Goal: Complete application form: Complete application form

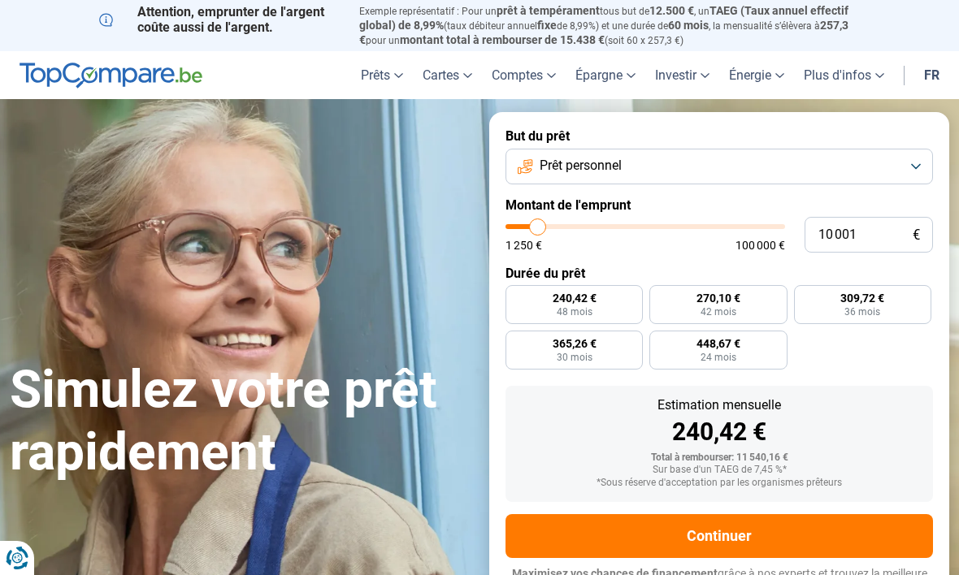
type input "10000"
radio input "true"
type input "35000"
click at [604, 224] on input "range" at bounding box center [645, 226] width 280 height 5
type input "35 000"
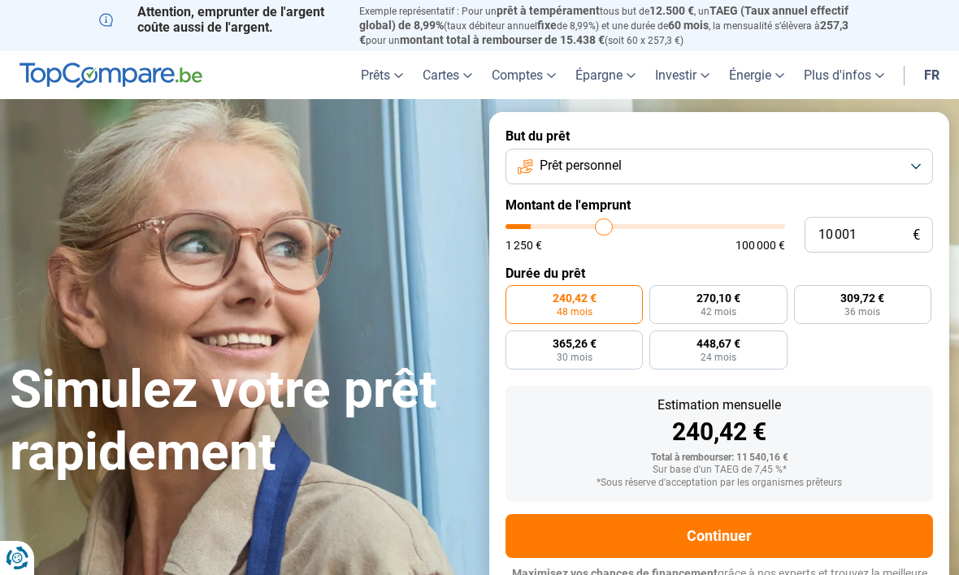
radio input "false"
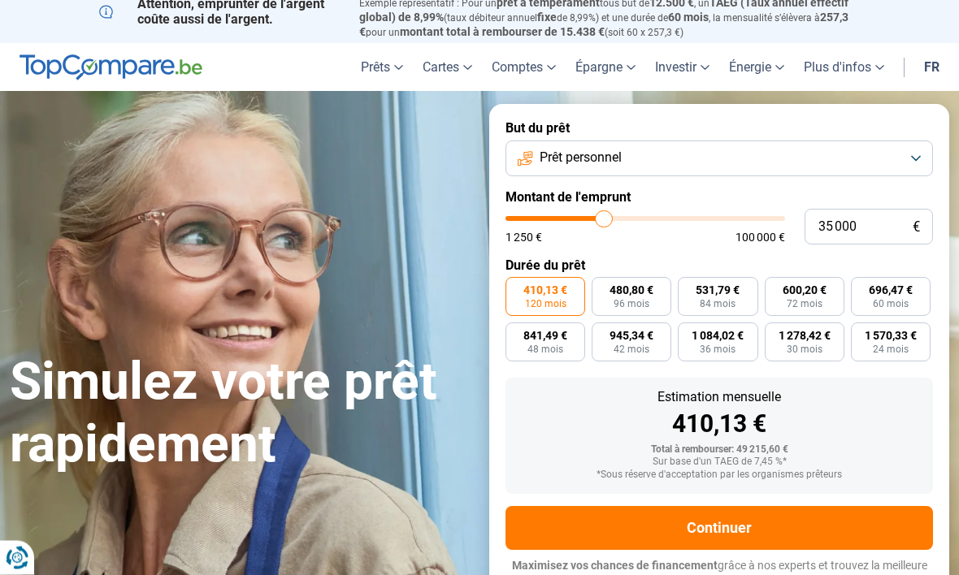
scroll to position [15, 0]
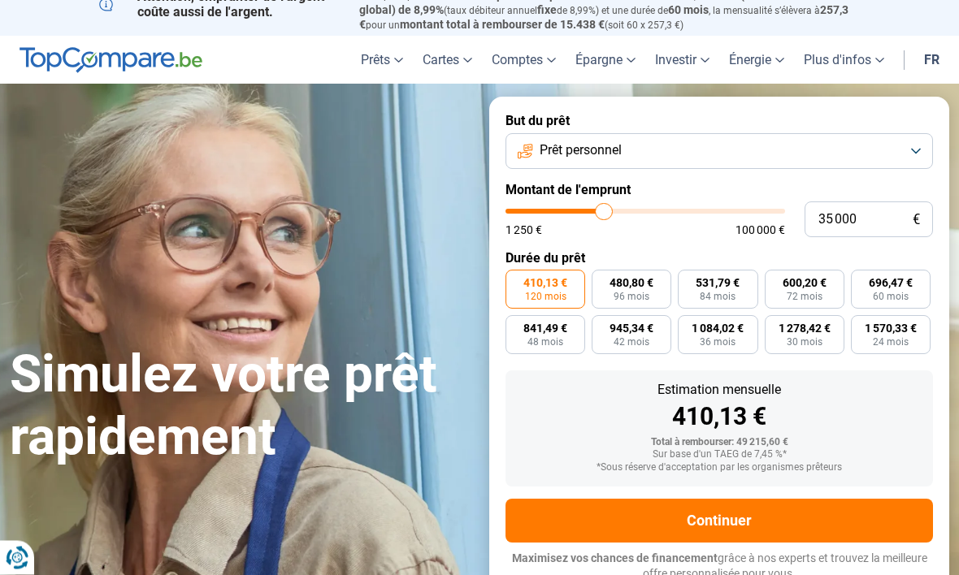
type input "31 250"
type input "31250"
type input "29 000"
type input "29000"
type input "24 250"
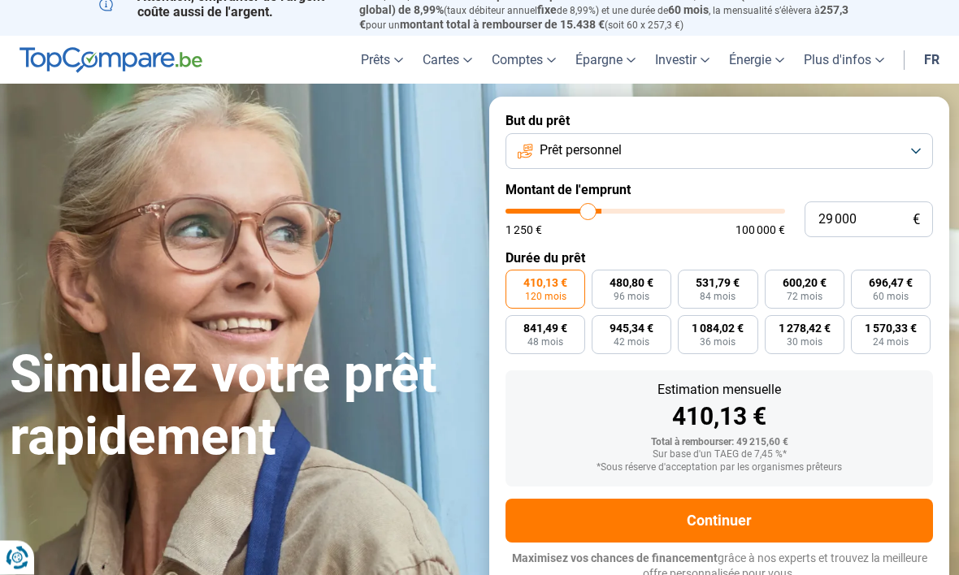
type input "24250"
type input "19 750"
type input "19750"
type input "16 250"
type input "16250"
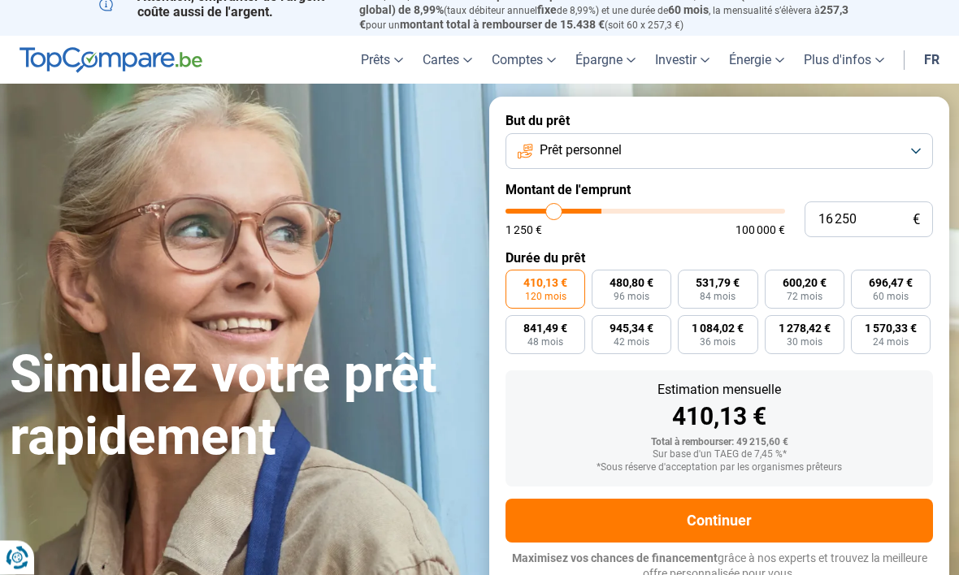
type input "13 000"
type input "13000"
type input "10 750"
type input "10750"
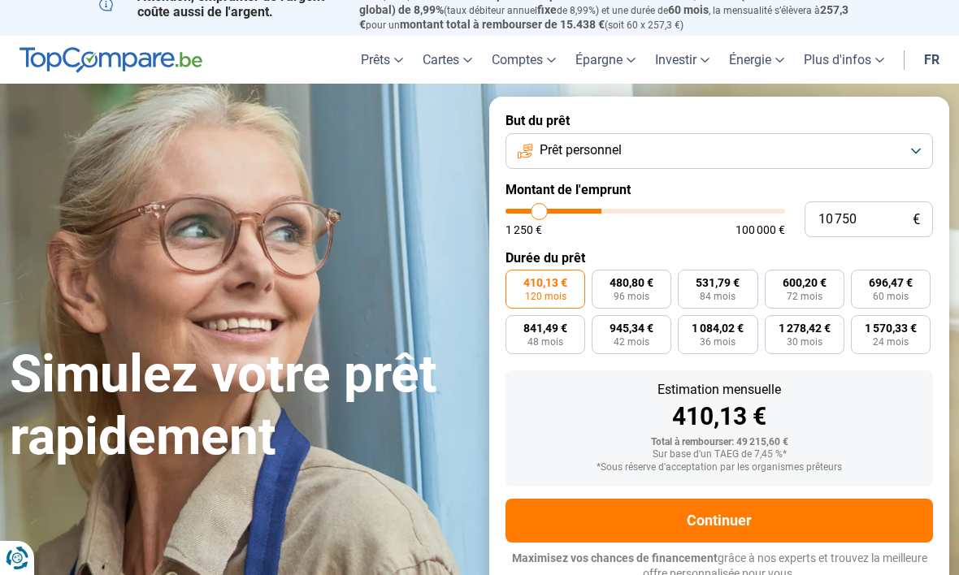
type input "8 750"
type input "8750"
type input "7 250"
type input "7250"
type input "5 750"
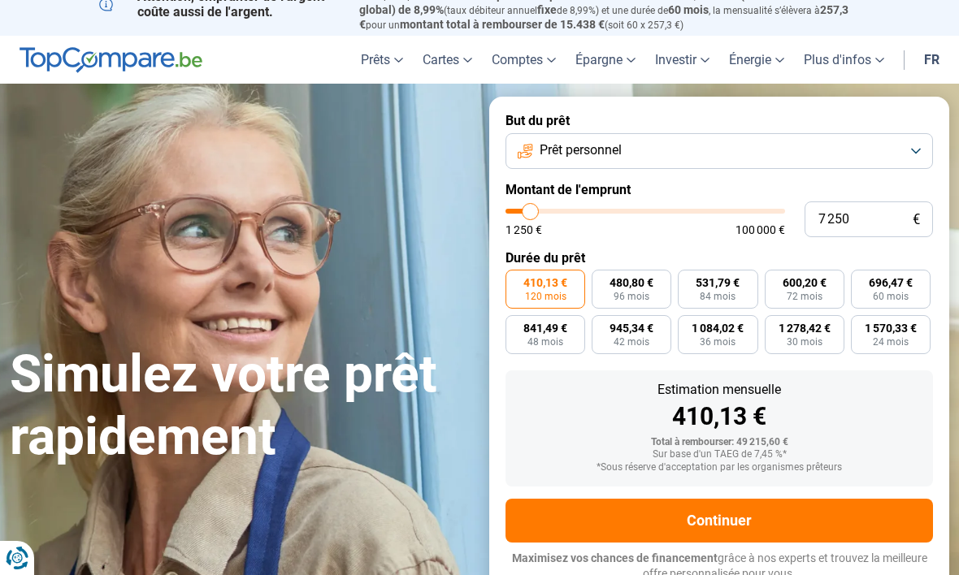
type input "5750"
type input "4 500"
type input "4500"
type input "3 500"
type input "3500"
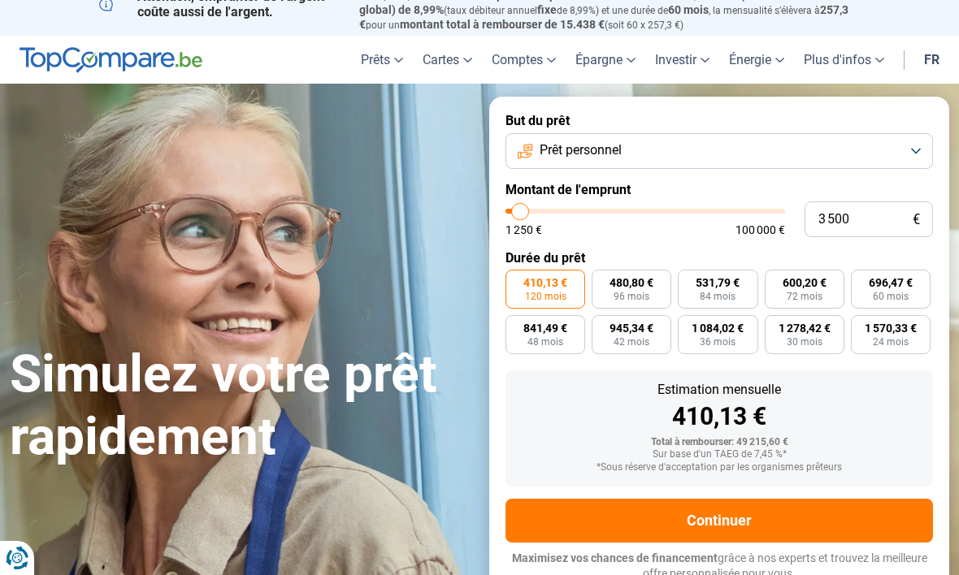
type input "3 000"
type input "3000"
type input "2 750"
type input "2750"
type input "2 250"
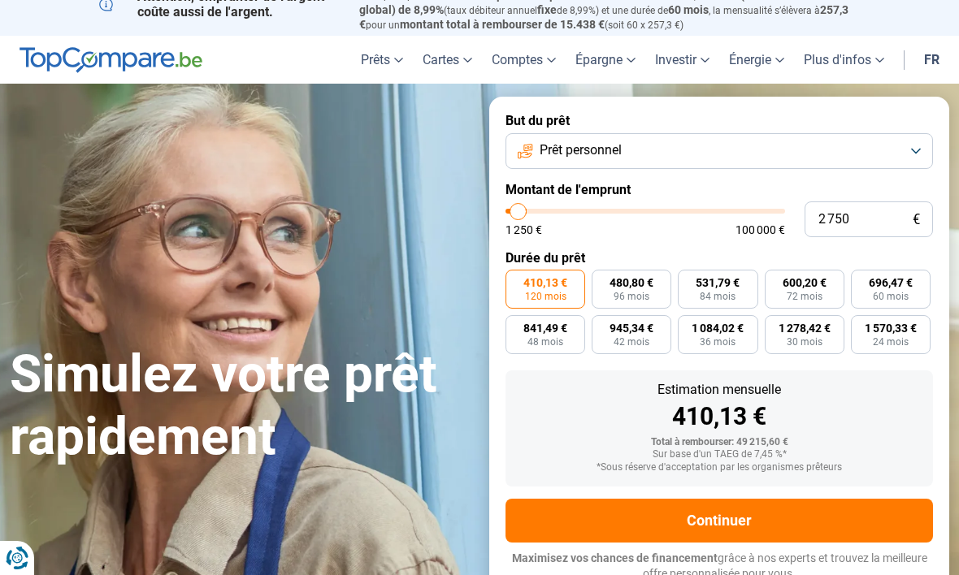
type input "2250"
type input "2 750"
type input "2750"
type input "3 000"
type input "3000"
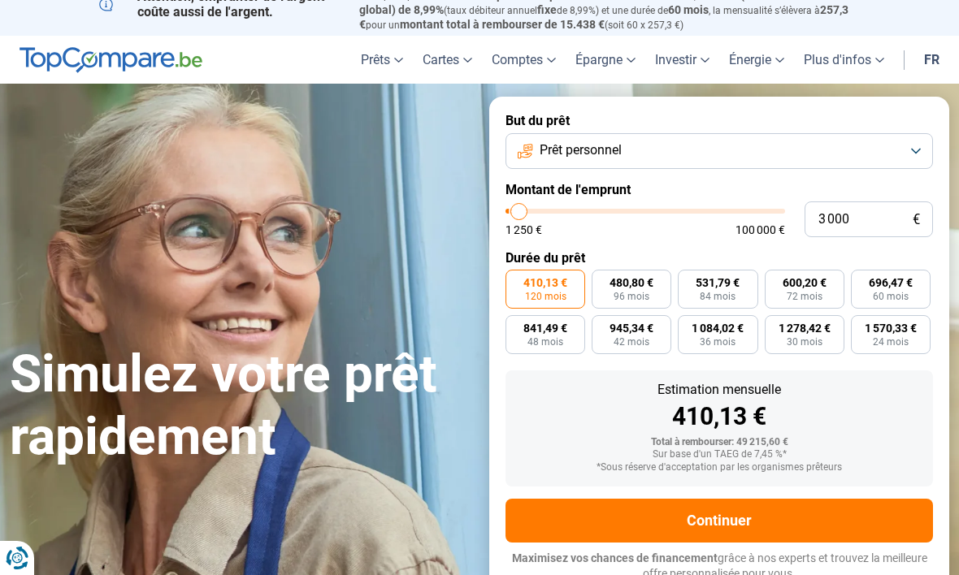
type input "3 250"
type input "3250"
type input "3 500"
type input "3500"
type input "4 250"
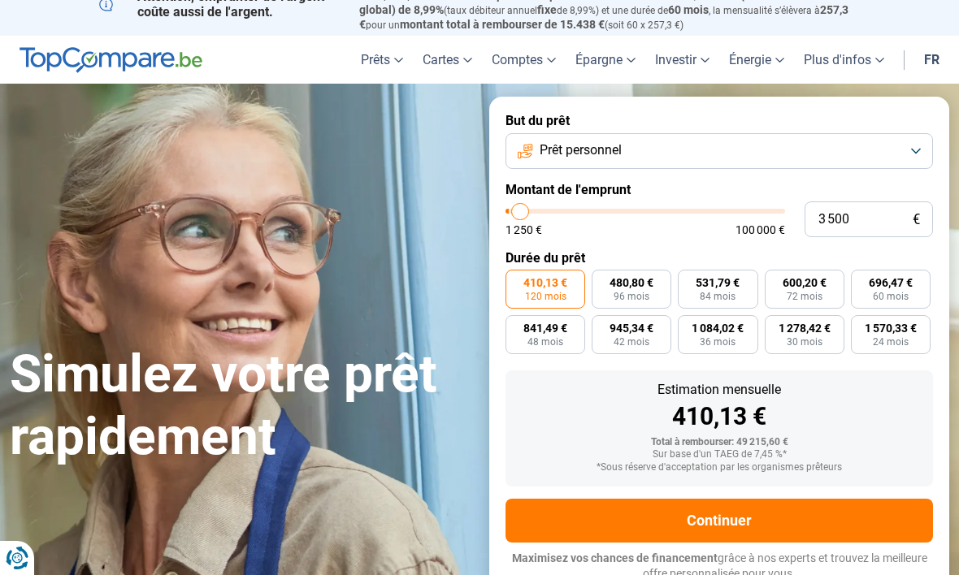
type input "4250"
type input "4 750"
type input "4750"
type input "5 000"
type input "5000"
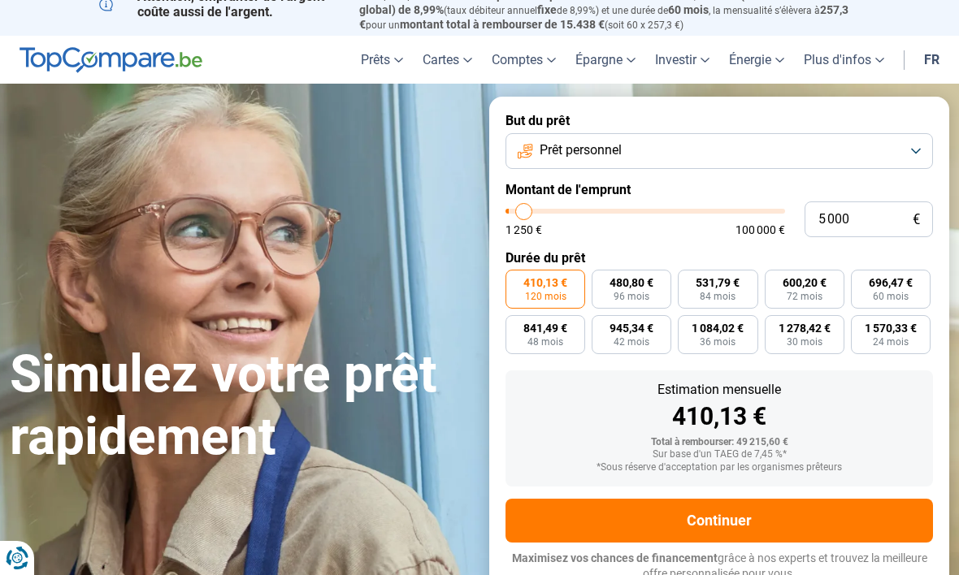
type input "5 750"
type input "5750"
type input "6 000"
type input "6000"
type input "6 250"
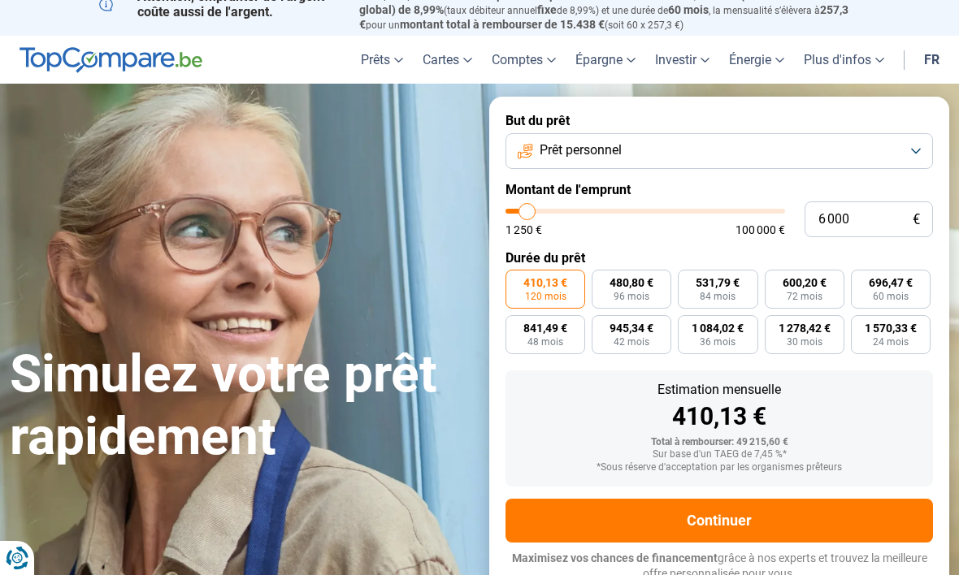
type input "6250"
type input "6 000"
type input "6000"
type input "5 750"
type input "5750"
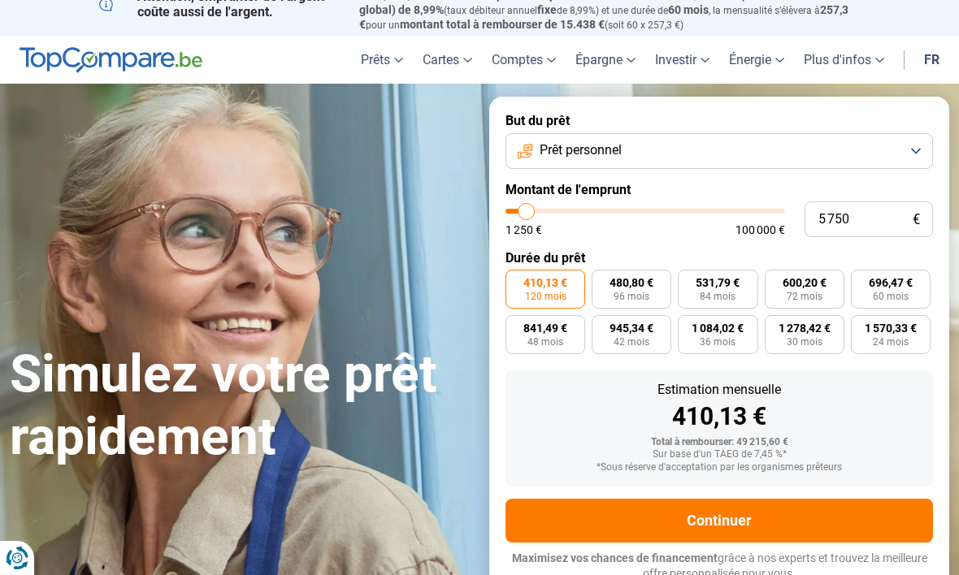
type input "5 500"
type input "5500"
type input "5 000"
type input "5000"
type input "4 750"
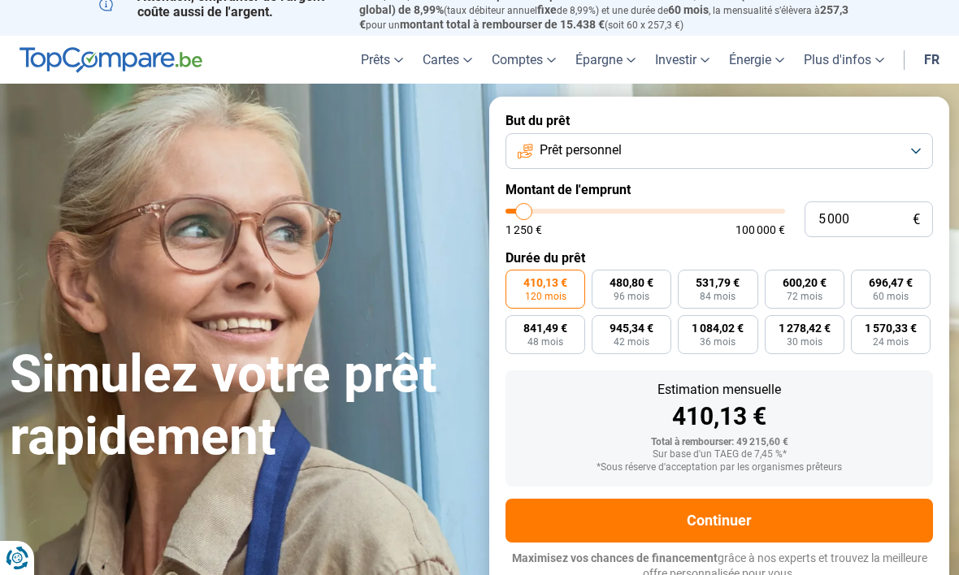
type input "4750"
type input "4 500"
type input "4500"
type input "4 250"
type input "4250"
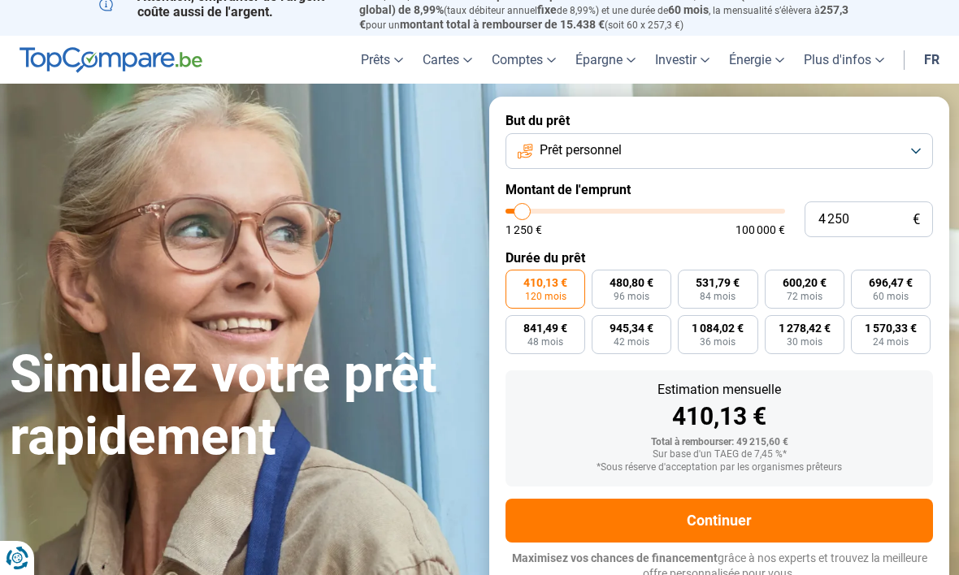
type input "4 500"
type input "4500"
type input "4 750"
type input "4750"
type input "5 000"
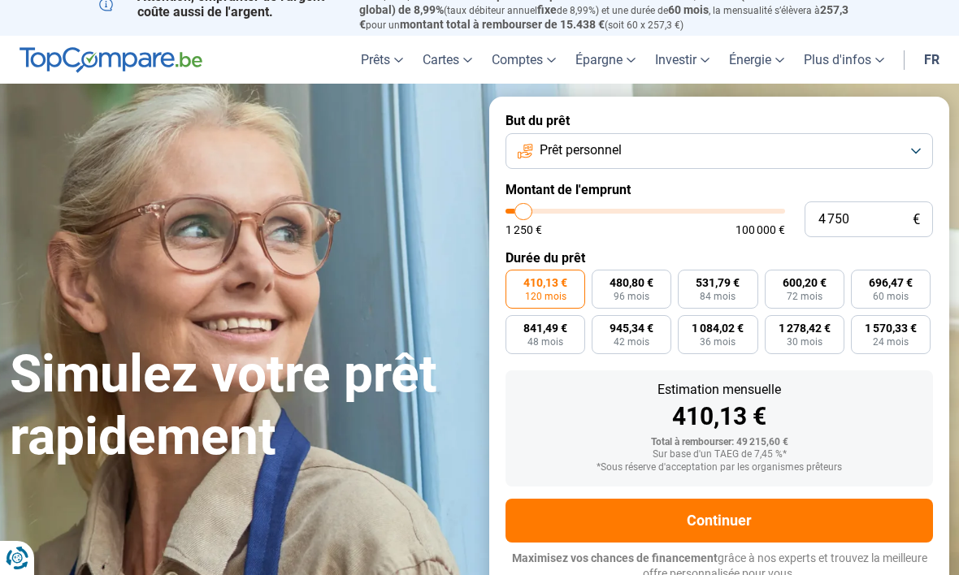
type input "5000"
type input "5 500"
type input "5500"
type input "5 750"
type input "5750"
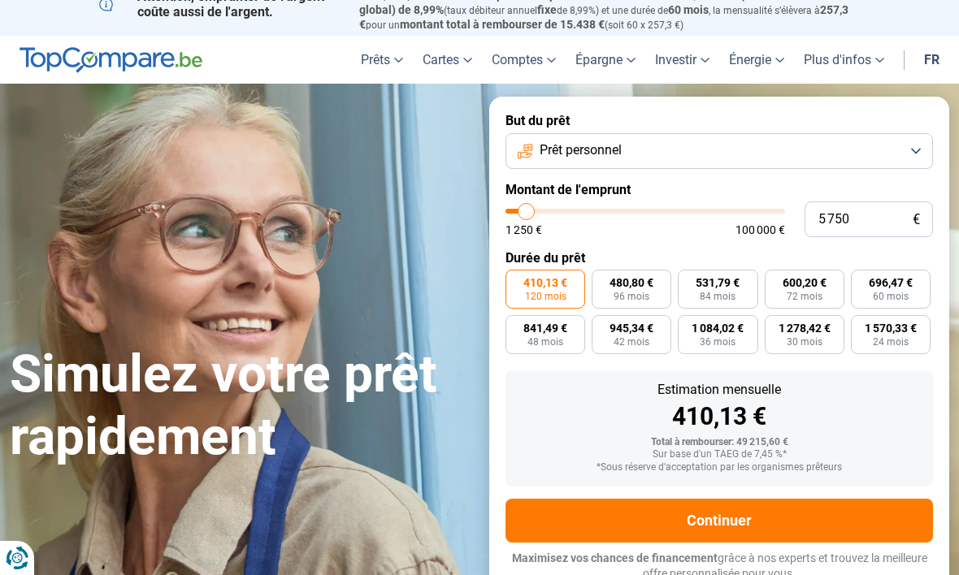
type input "6 000"
type input "6000"
radio input "true"
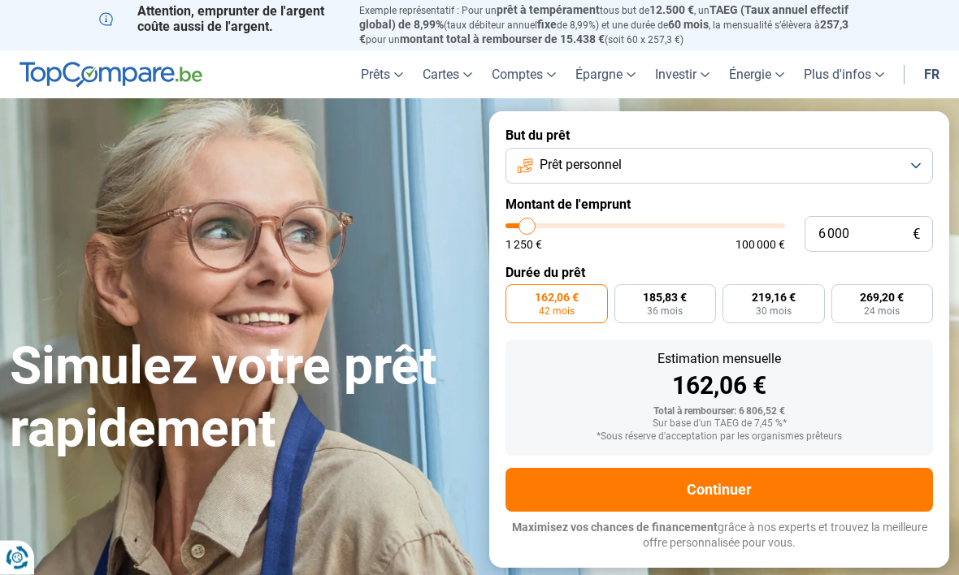
scroll to position [0, 0]
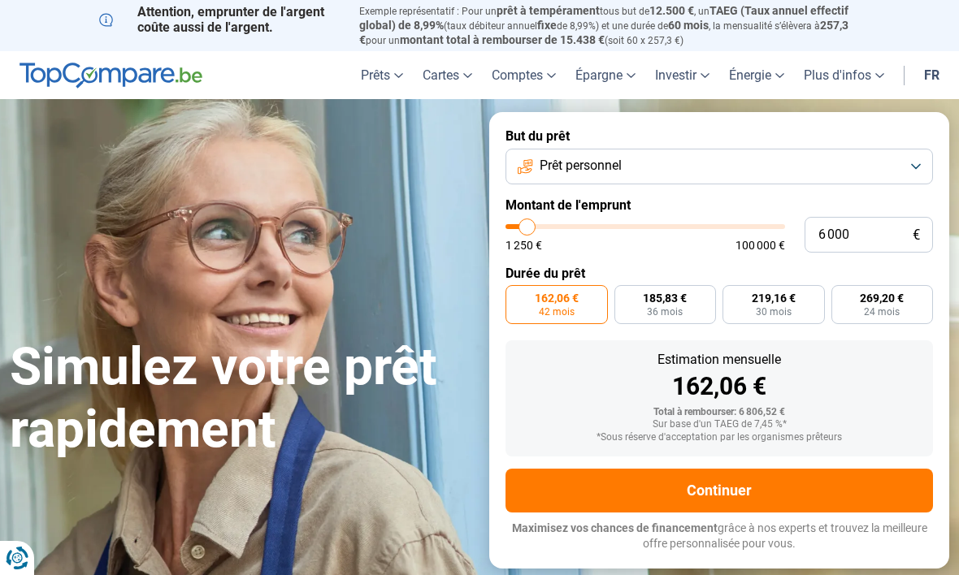
click at [659, 473] on button "Continuer" at bounding box center [718, 491] width 427 height 44
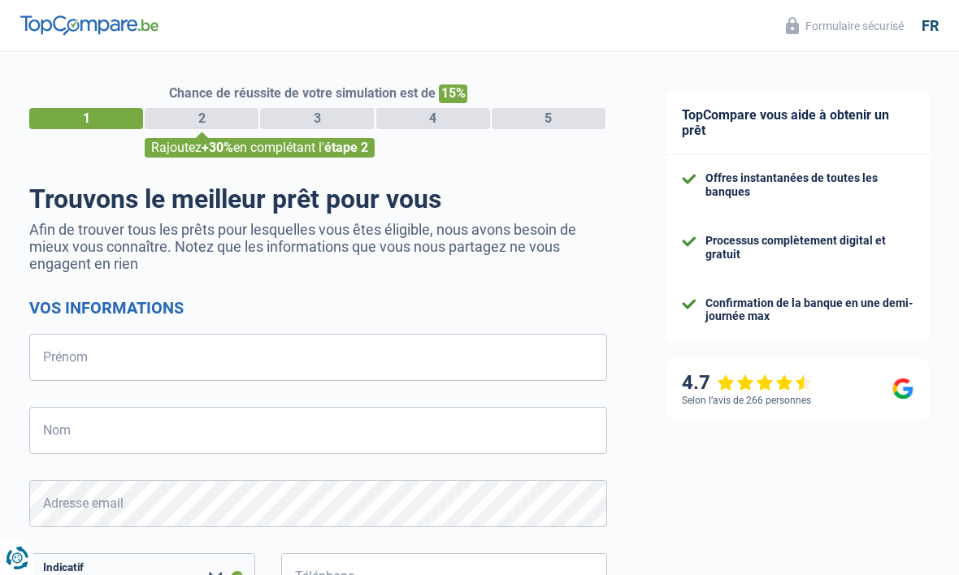
select select "32"
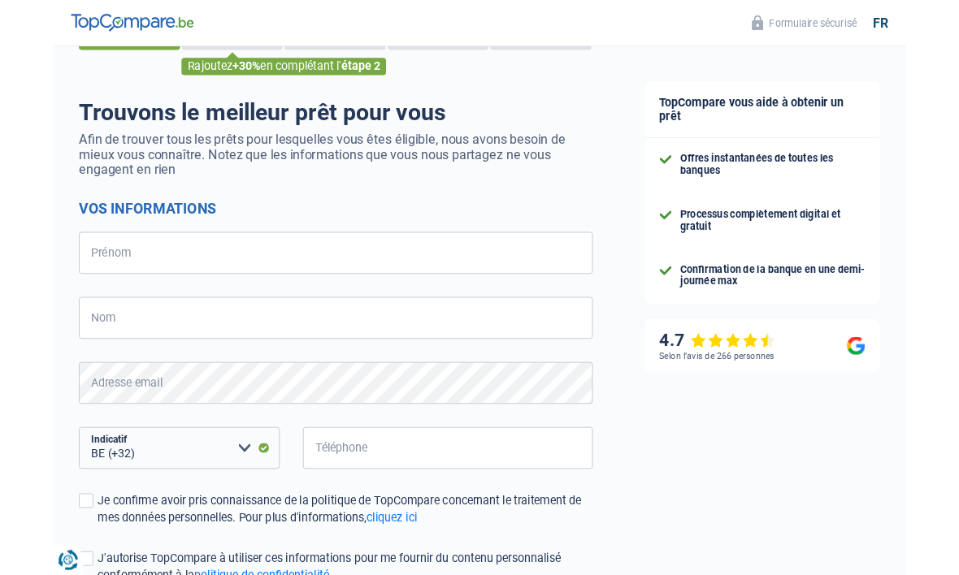
scroll to position [145, 0]
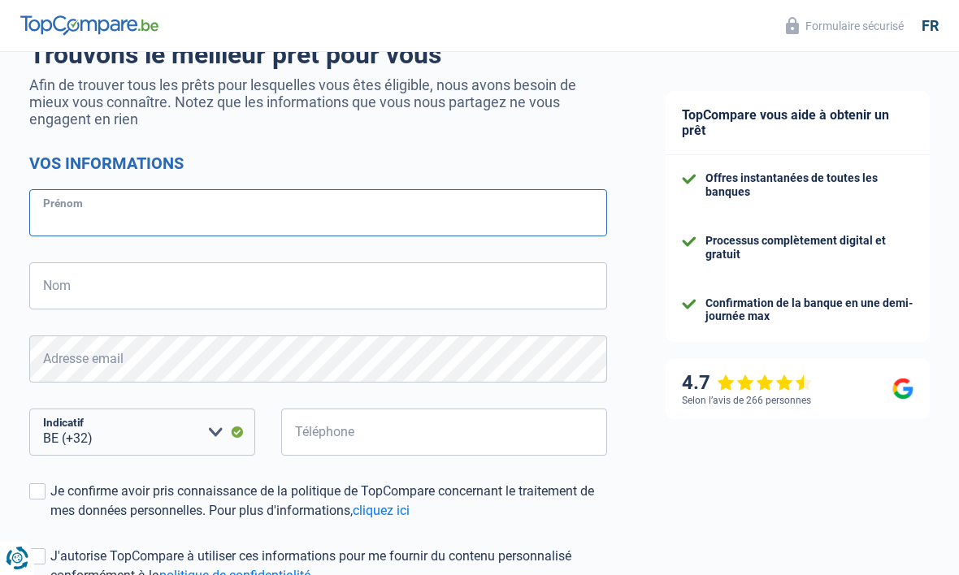
click at [395, 209] on input "Prénom" at bounding box center [318, 212] width 578 height 47
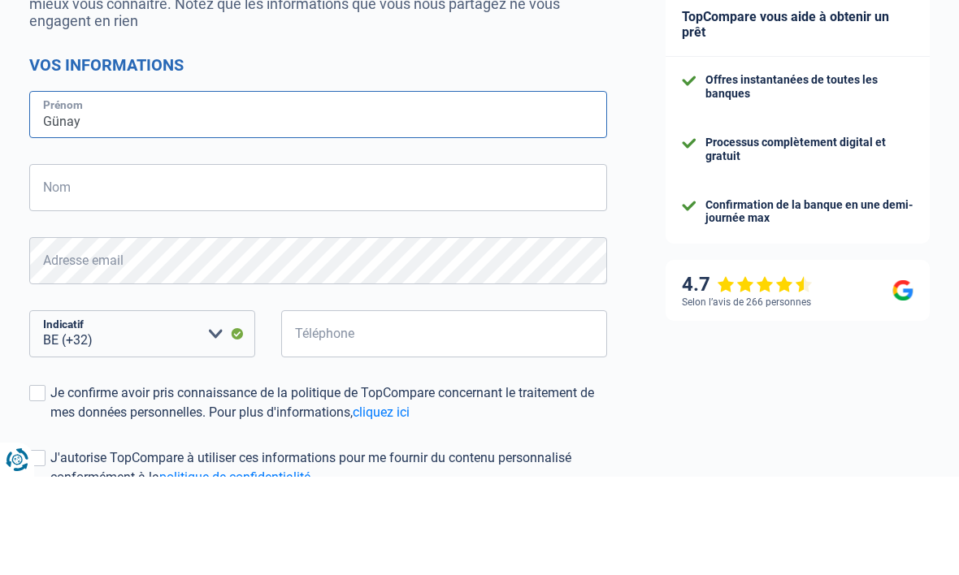
type input "Günay"
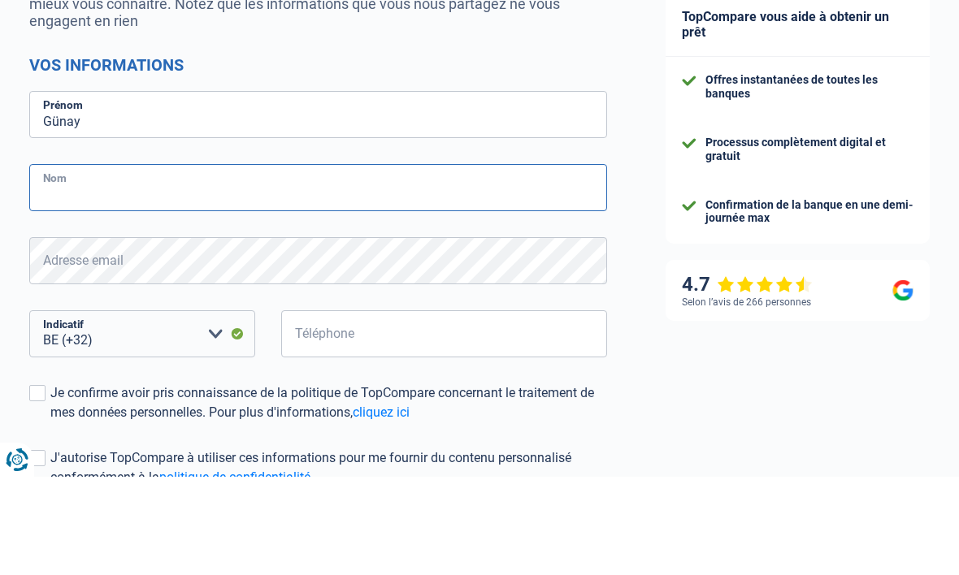
click at [379, 262] on input "Nom" at bounding box center [318, 285] width 578 height 47
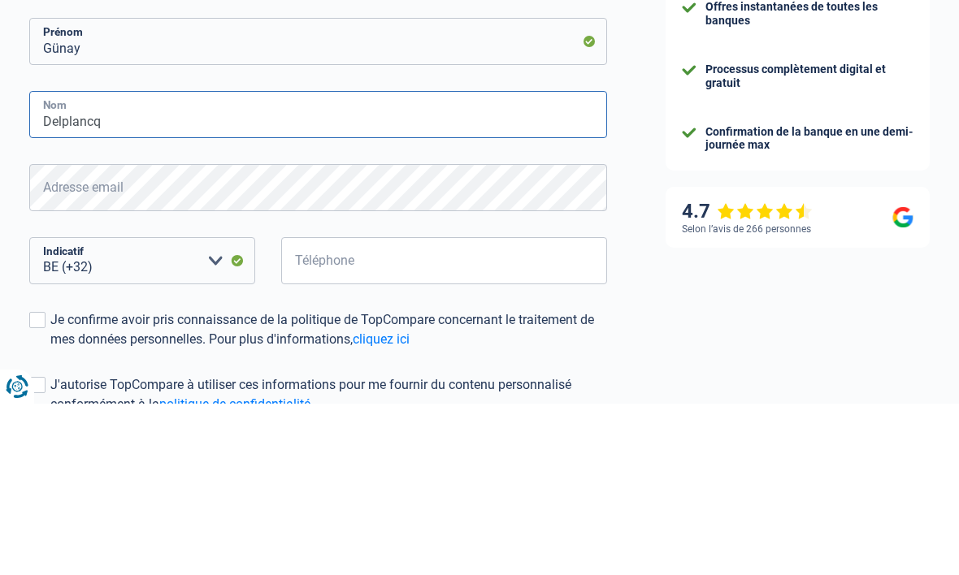
type input "Delplancq"
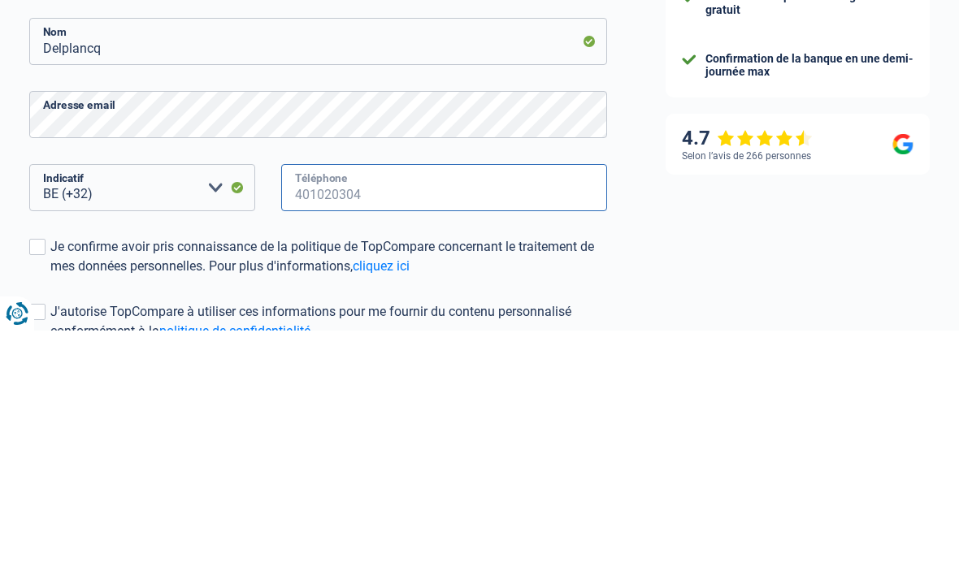
click at [474, 409] on input "Téléphone" at bounding box center [444, 432] width 326 height 47
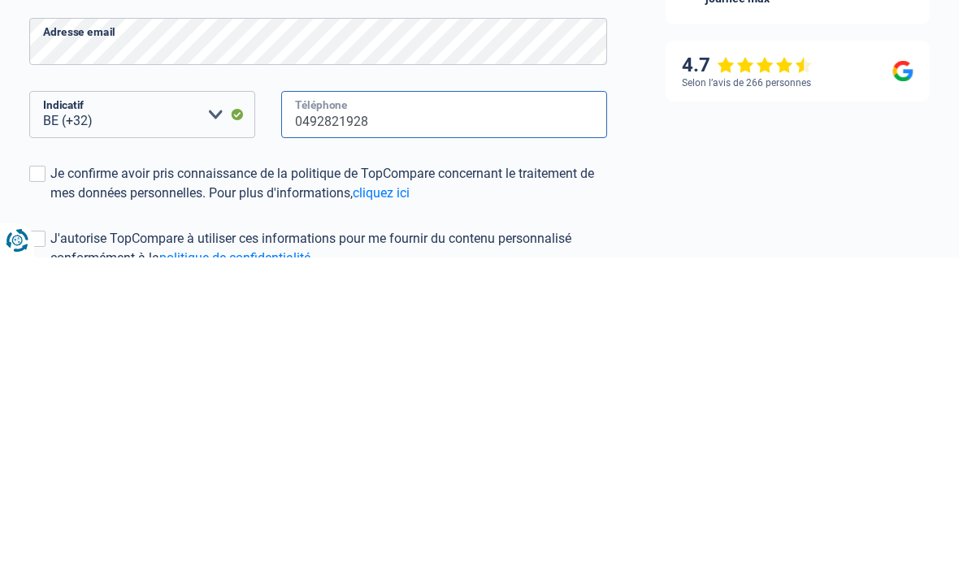
type input "0492821928"
click at [736, 181] on div "TopCompare vous aide à obtenir un prêt Offres instantanées de toutes les banque…" at bounding box center [797, 331] width 323 height 848
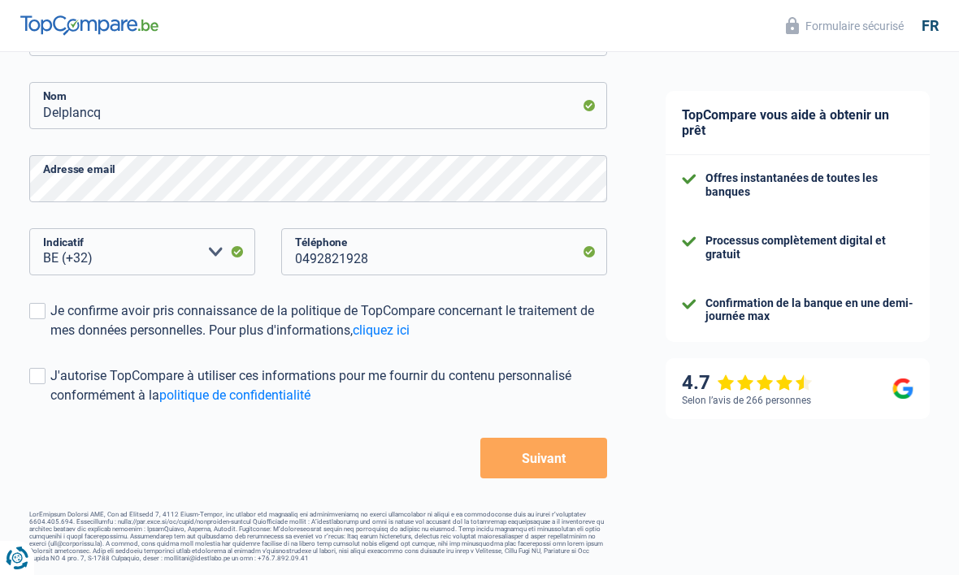
click at [154, 309] on div "Je confirme avoir pris connaissance de la politique de TopCompare concernant le…" at bounding box center [328, 321] width 557 height 39
click at [50, 341] on input "Je confirme avoir pris connaissance de la politique de TopCompare concernant le…" at bounding box center [50, 341] width 0 height 0
click at [102, 383] on div "J'autorise TopCompare à utiliser ces informations pour me fournir du contenu pe…" at bounding box center [328, 386] width 557 height 39
click at [50, 406] on input "J'autorise TopCompare à utiliser ces informations pour me fournir du contenu pe…" at bounding box center [50, 406] width 0 height 0
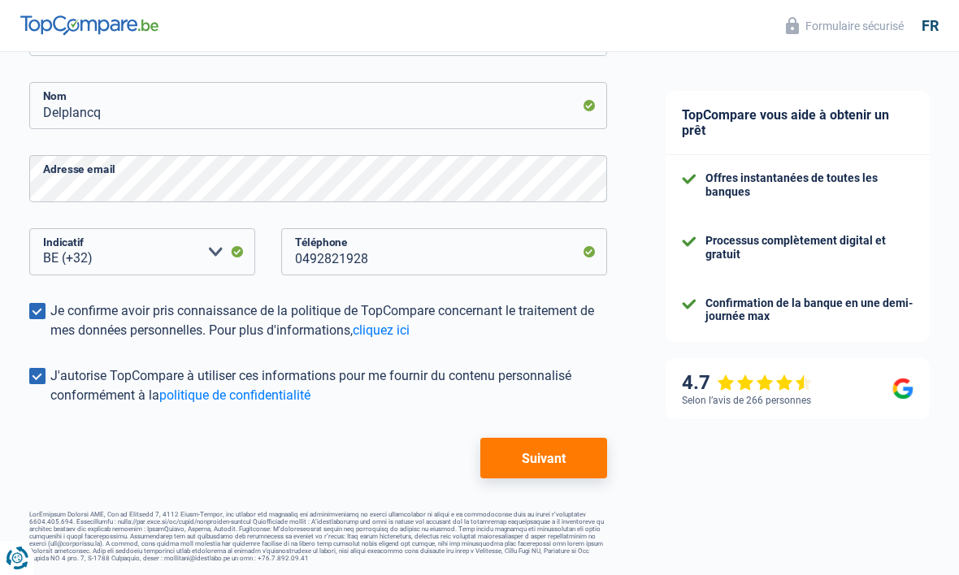
click at [114, 376] on div "J'autorise TopCompare à utiliser ces informations pour me fournir du contenu pe…" at bounding box center [328, 386] width 557 height 39
click at [50, 406] on input "J'autorise TopCompare à utiliser ces informations pour me fournir du contenu pe…" at bounding box center [50, 406] width 0 height 0
click at [580, 438] on button "Suivant" at bounding box center [543, 458] width 127 height 41
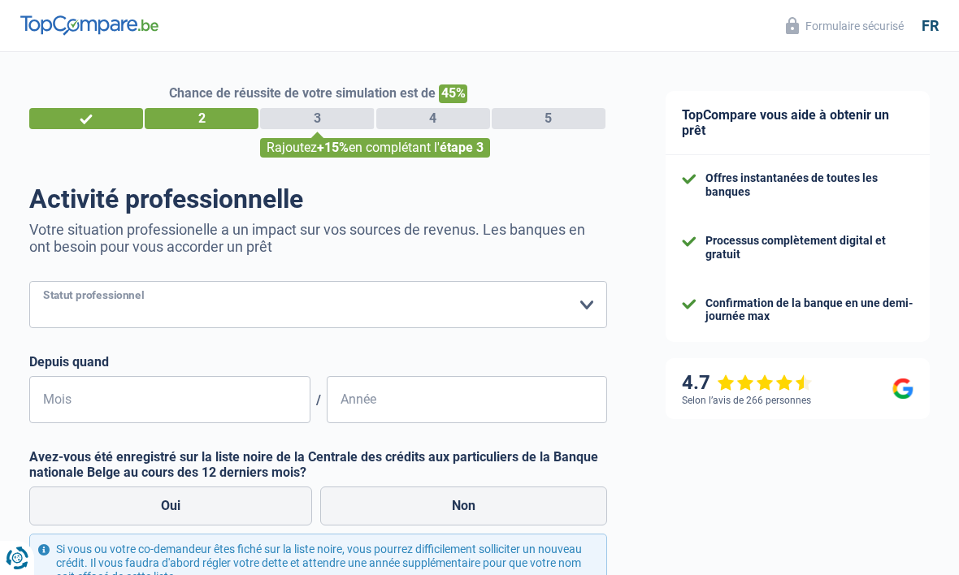
click at [519, 299] on select "Ouvrier Employé privé Employé public Invalide Indépendant Pensionné Chômeur Mut…" at bounding box center [318, 304] width 578 height 47
click at [655, 442] on div "TopCompare vous aide à obtenir un prêt Offres instantanées de toutes les banque…" at bounding box center [797, 407] width 323 height 711
click at [574, 275] on div "Activité professionnelle Votre situation professionelle a un impact sur vos sou…" at bounding box center [318, 425] width 578 height 483
click at [571, 311] on select "Ouvrier Employé privé Employé public Invalide Indépendant Pensionné Chômeur Mut…" at bounding box center [318, 304] width 578 height 47
click at [428, 308] on select "Ouvrier Employé privé Employé public Invalide Indépendant Pensionné Chômeur Mut…" at bounding box center [318, 304] width 578 height 47
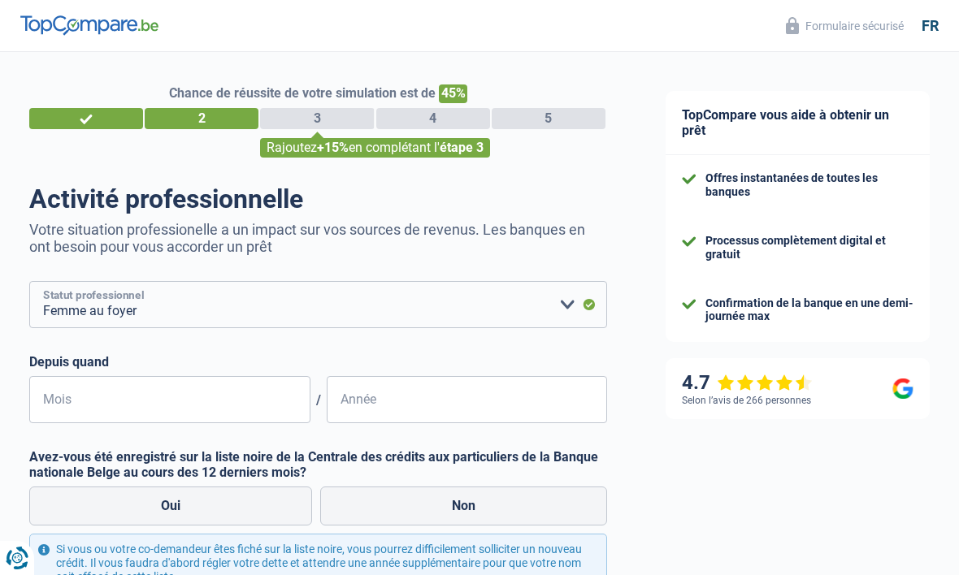
select select "cpasMargin"
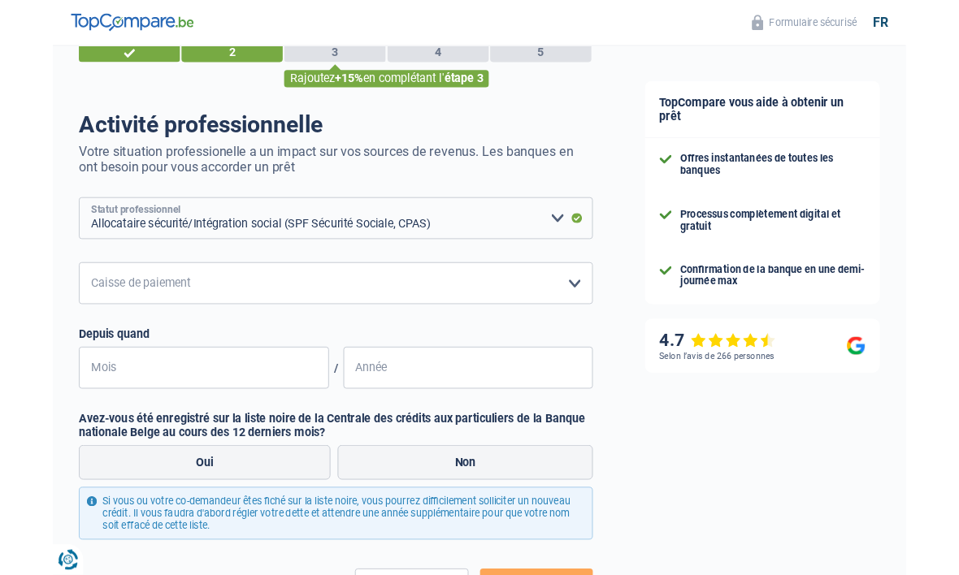
scroll to position [67, 0]
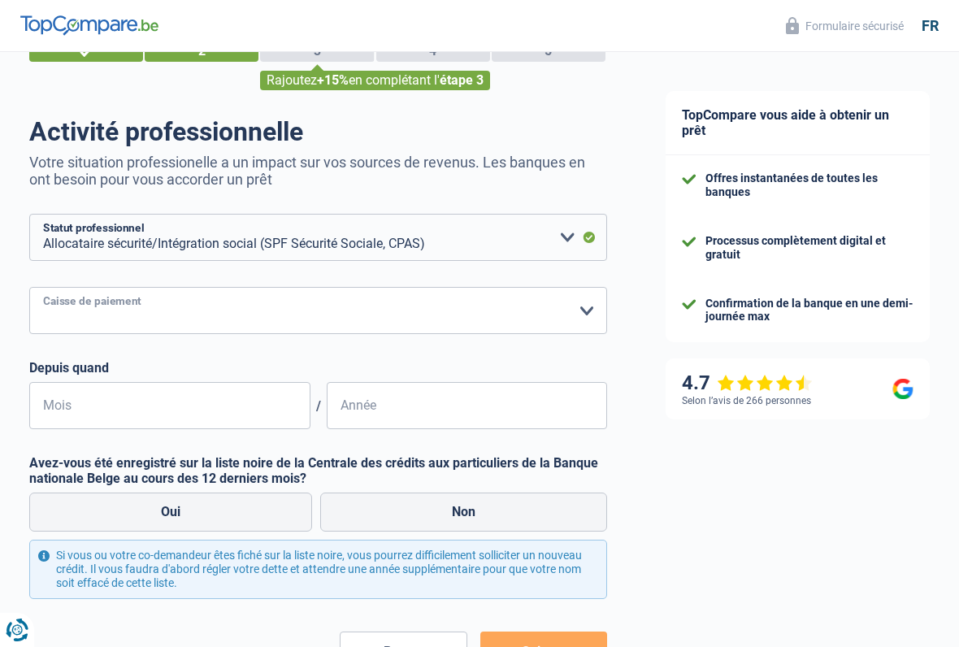
click at [409, 314] on select "SPF Sécurité Sociale Autre [PERSON_NAME] sélectionner une option" at bounding box center [318, 310] width 578 height 47
click at [471, 310] on select "SPF Sécurité Sociale Autre [PERSON_NAME] sélectionner une option" at bounding box center [318, 310] width 578 height 47
click at [464, 288] on select "SPF Sécurité Sociale Autre [PERSON_NAME] sélectionner une option" at bounding box center [318, 310] width 578 height 47
select select "spf"
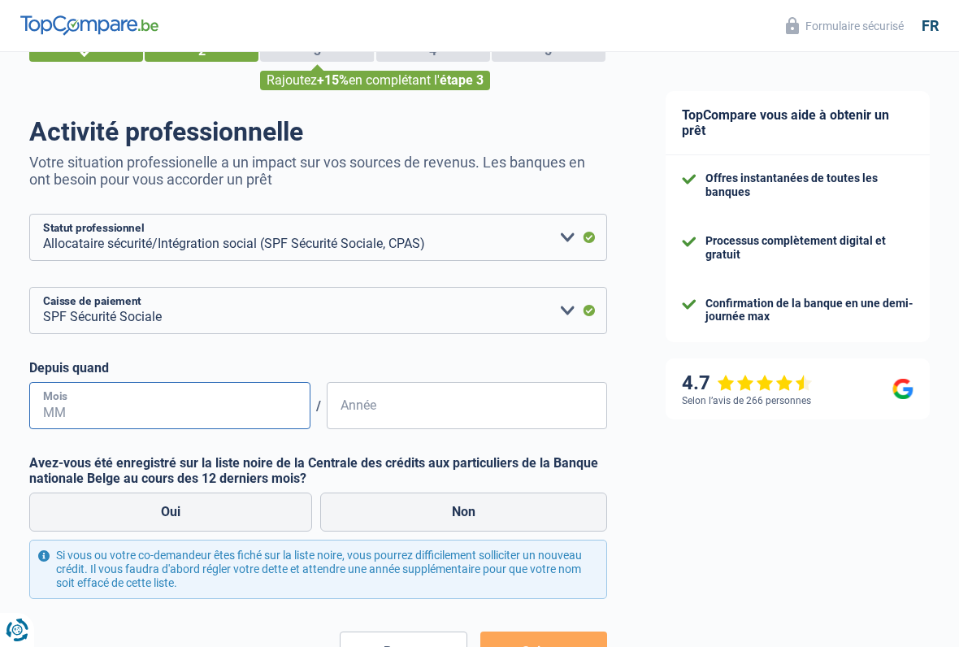
click at [263, 402] on input "Mois" at bounding box center [169, 405] width 281 height 47
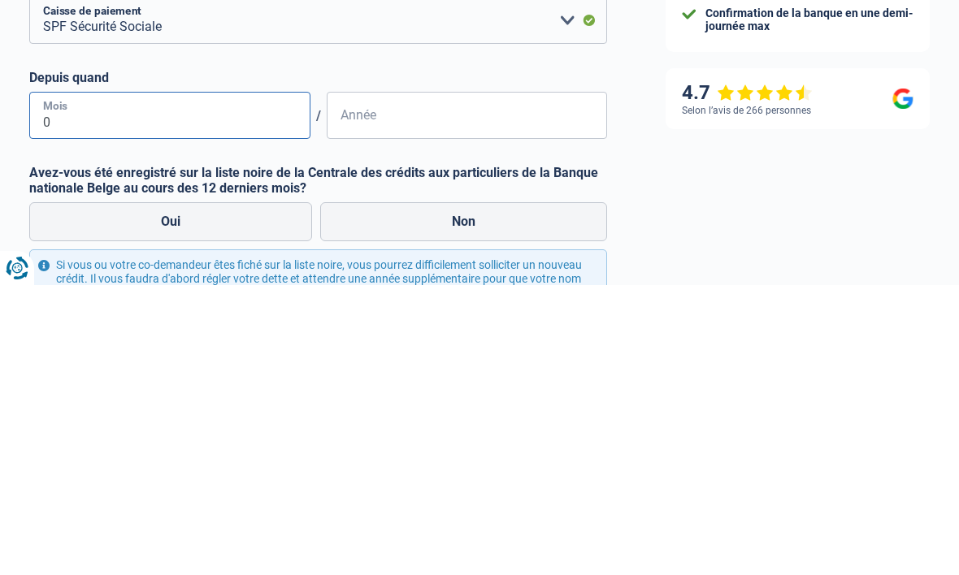
type input "09"
click at [407, 382] on input "Année" at bounding box center [467, 405] width 281 height 47
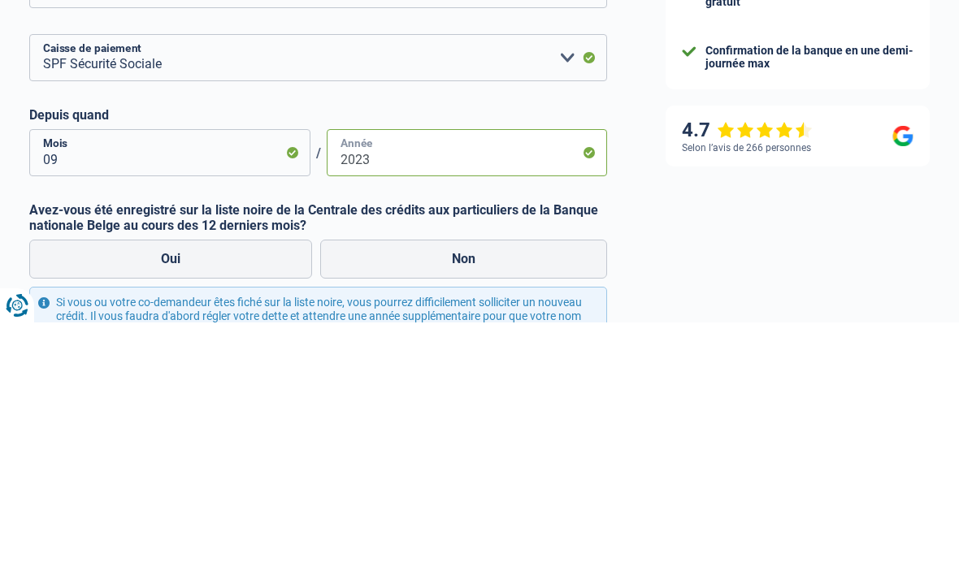
click at [432, 382] on input "2023" at bounding box center [467, 405] width 281 height 47
type input "2023"
click at [705, 167] on div "TopCompare vous aide à obtenir un prêt Offres instantanées de toutes les banque…" at bounding box center [797, 377] width 323 height 784
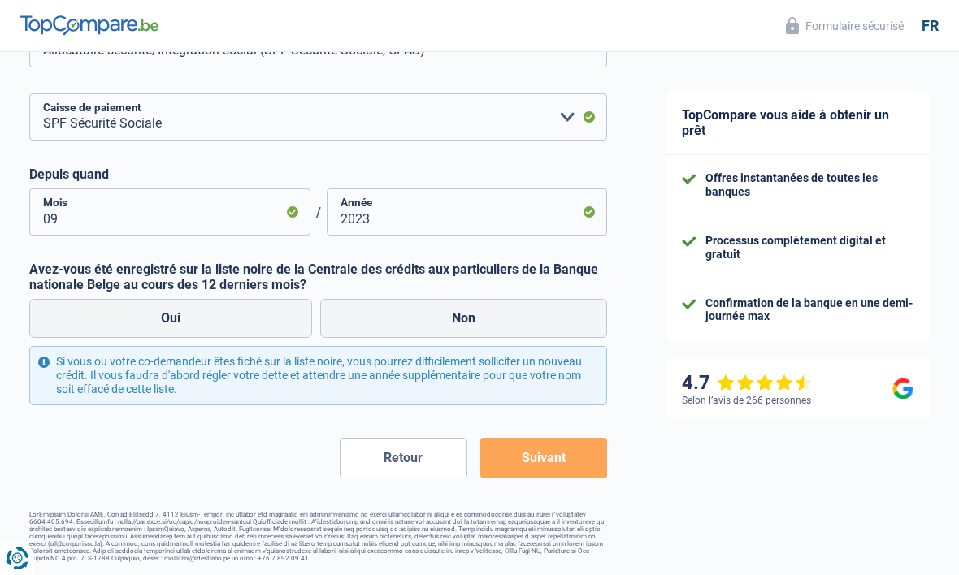
click at [419, 310] on label "Non" at bounding box center [463, 318] width 287 height 39
click at [419, 310] on input "Non" at bounding box center [463, 318] width 287 height 39
radio input "true"
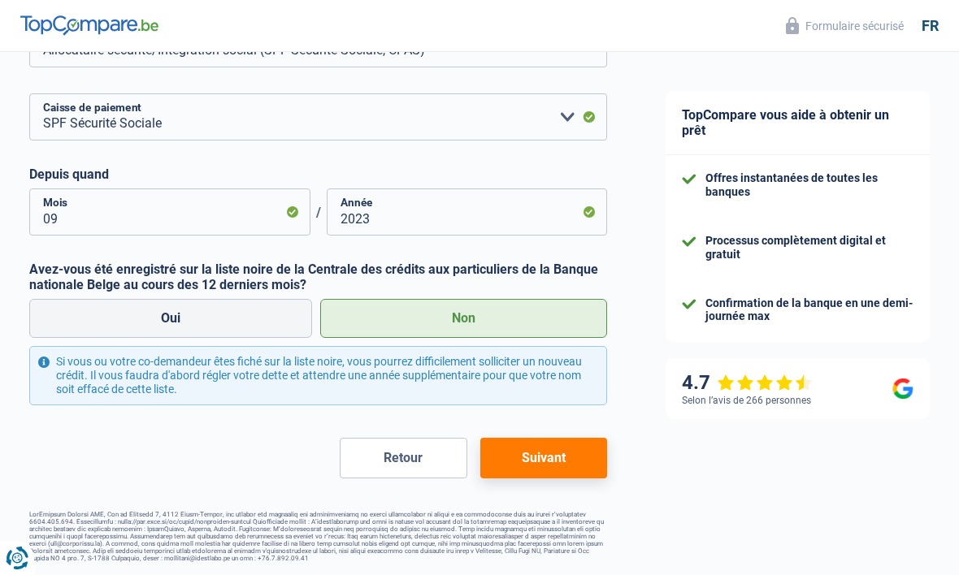
click at [568, 457] on button "Suivant" at bounding box center [543, 458] width 127 height 41
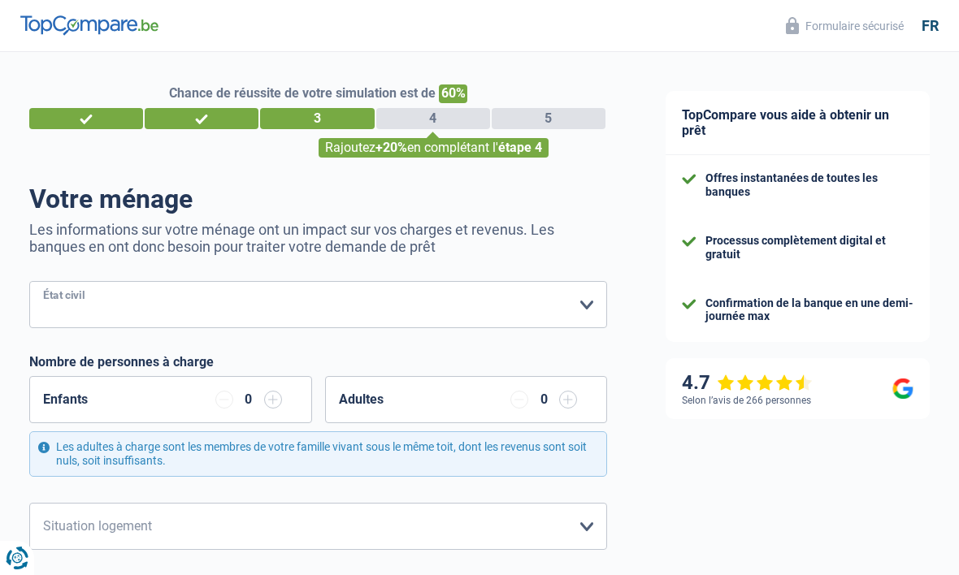
click at [368, 301] on select "[PERSON_NAME](e) Cohabitant(e) légal(e) Divorcé(e) Veuf(ve) Séparé (de fait) Ve…" at bounding box center [318, 304] width 578 height 47
select select "single"
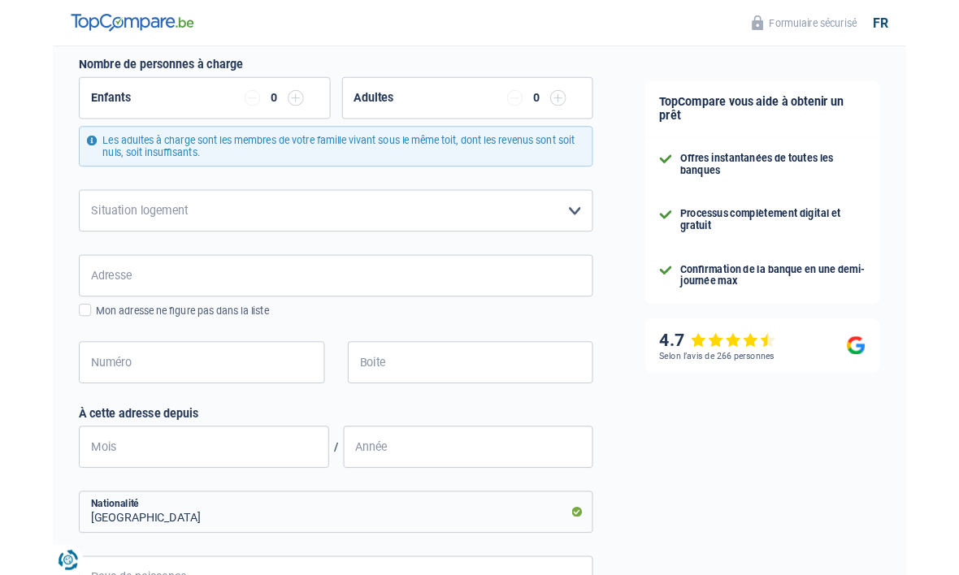
scroll to position [293, 0]
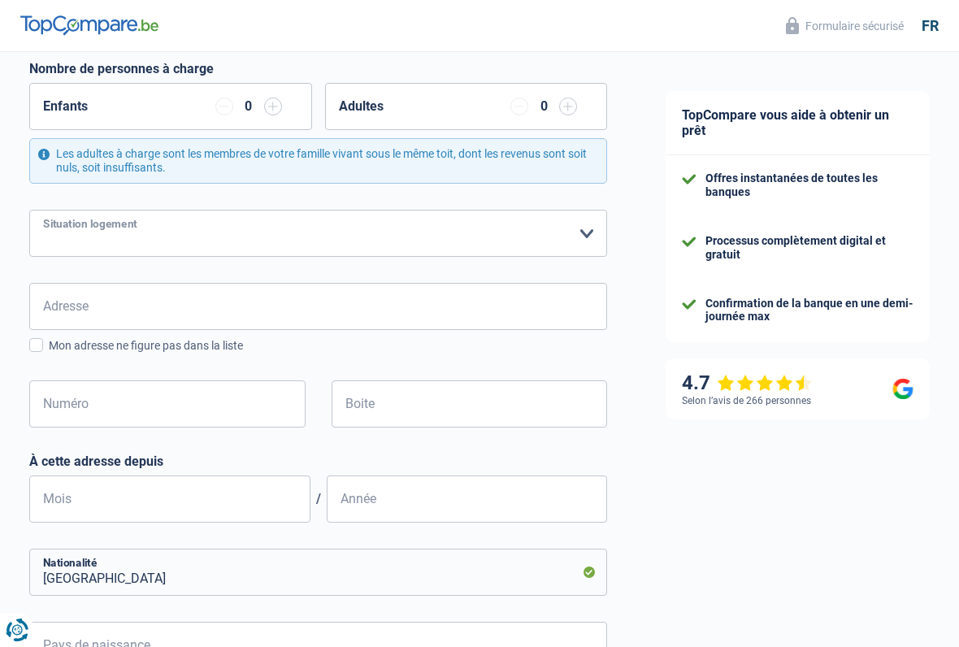
click at [392, 223] on select "Locataire Propriétaire avec prêt hypothécaire Propriétaire sans prêt hypothécai…" at bounding box center [318, 233] width 578 height 47
select select "rents"
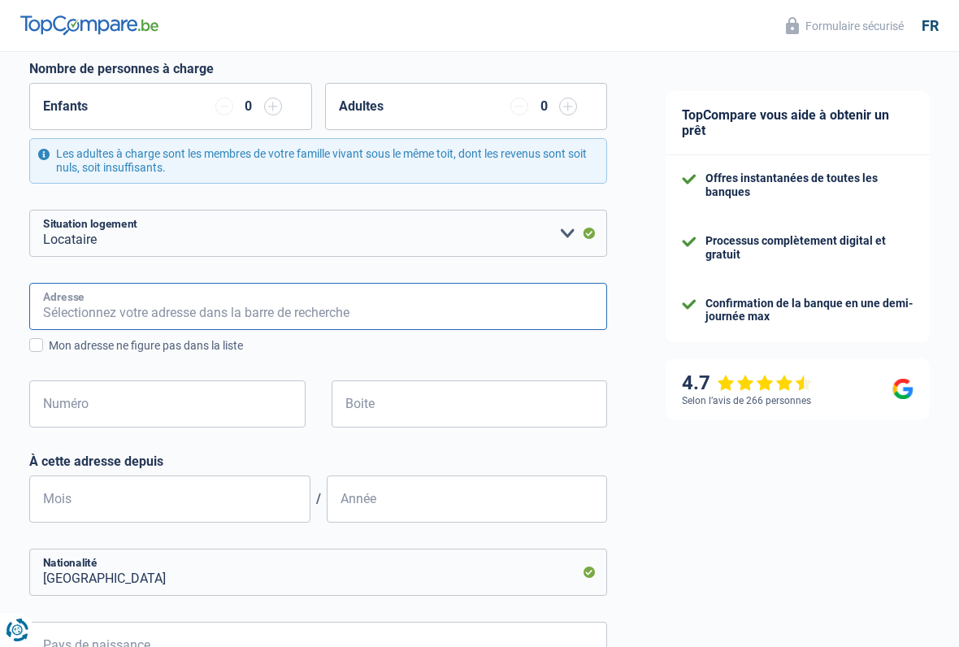
click at [354, 306] on input "Adresse" at bounding box center [318, 306] width 578 height 47
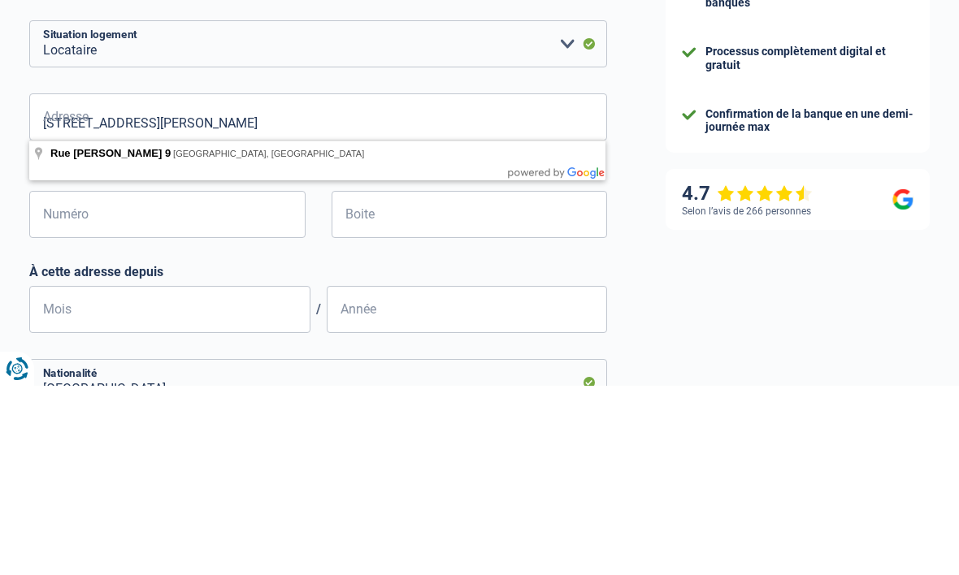
type input "[STREET_ADDRESS][PERSON_NAME]"
type input "9"
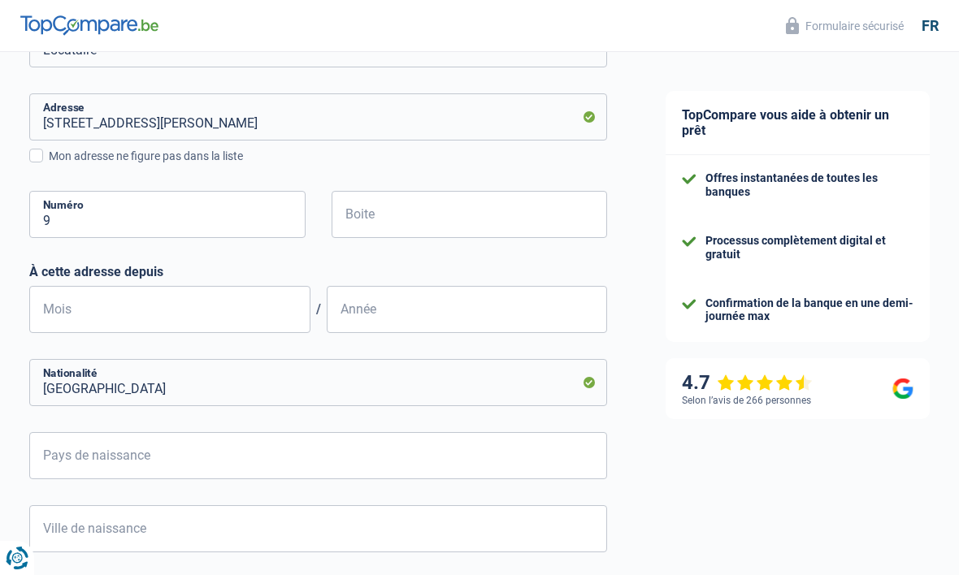
click at [457, 185] on div "Rue [PERSON_NAME], 4830, Limbourg, BE Adresse Mon adresse ne figure pas dans la…" at bounding box center [318, 178] width 578 height 171
click at [459, 197] on input "Boite" at bounding box center [470, 214] width 276 height 47
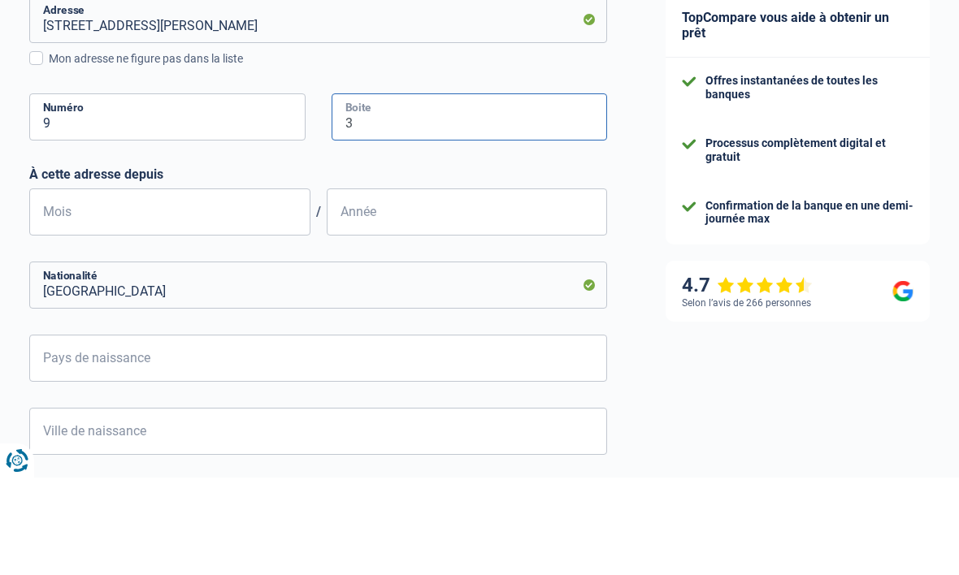
type input "3"
click at [211, 286] on input "Mois" at bounding box center [169, 309] width 281 height 47
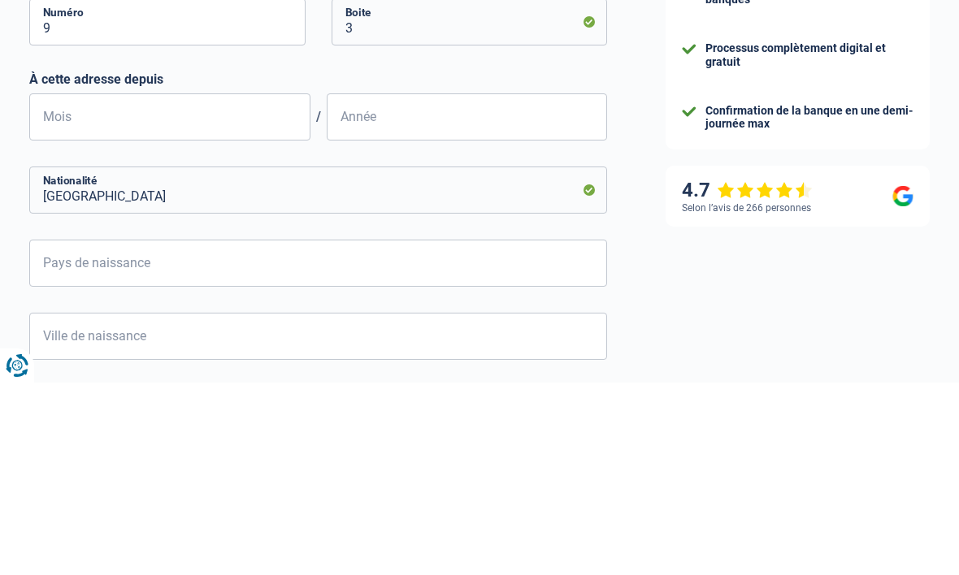
click at [637, 150] on div "TopCompare vous aide à obtenir un prêt Offres instantanées de toutes les banque…" at bounding box center [797, 182] width 323 height 1226
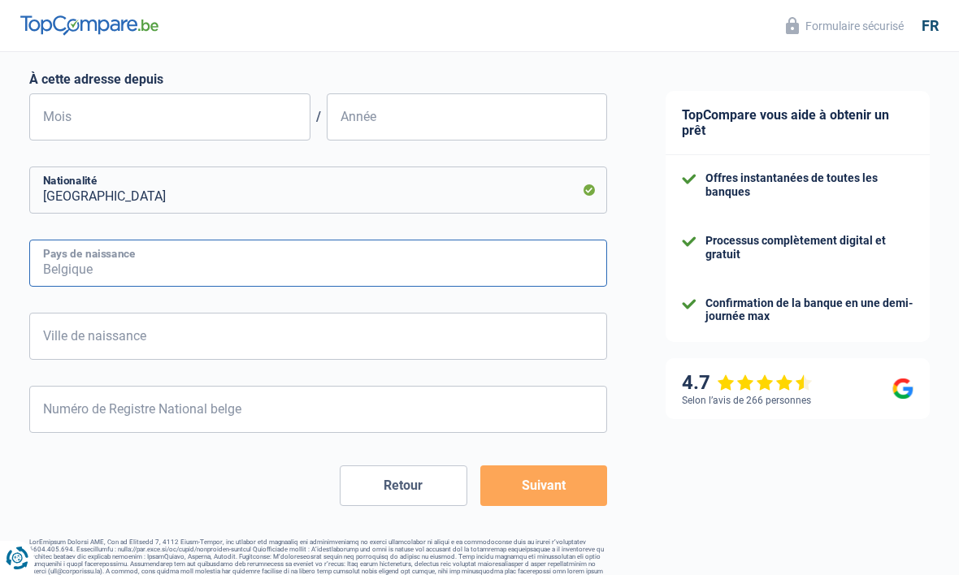
click at [427, 259] on input "Pays de naissance" at bounding box center [318, 263] width 578 height 47
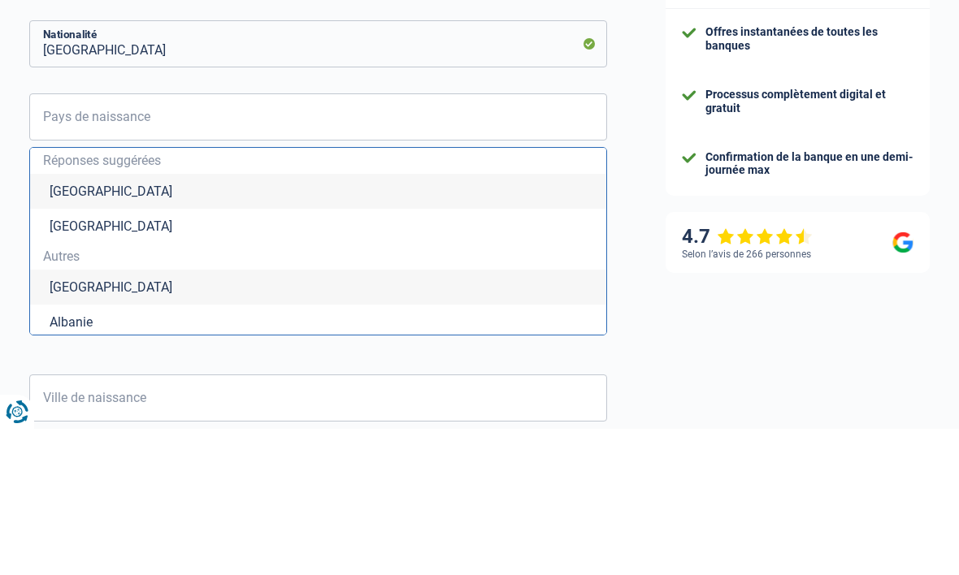
click at [255, 320] on li "[GEOGRAPHIC_DATA]" at bounding box center [318, 337] width 576 height 35
type input "[GEOGRAPHIC_DATA]"
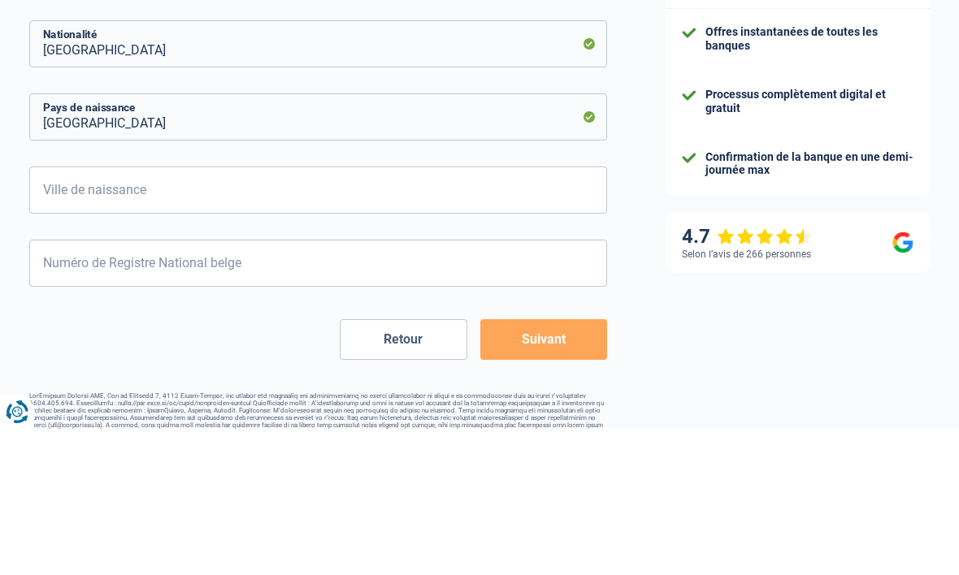
scroll to position [708, 0]
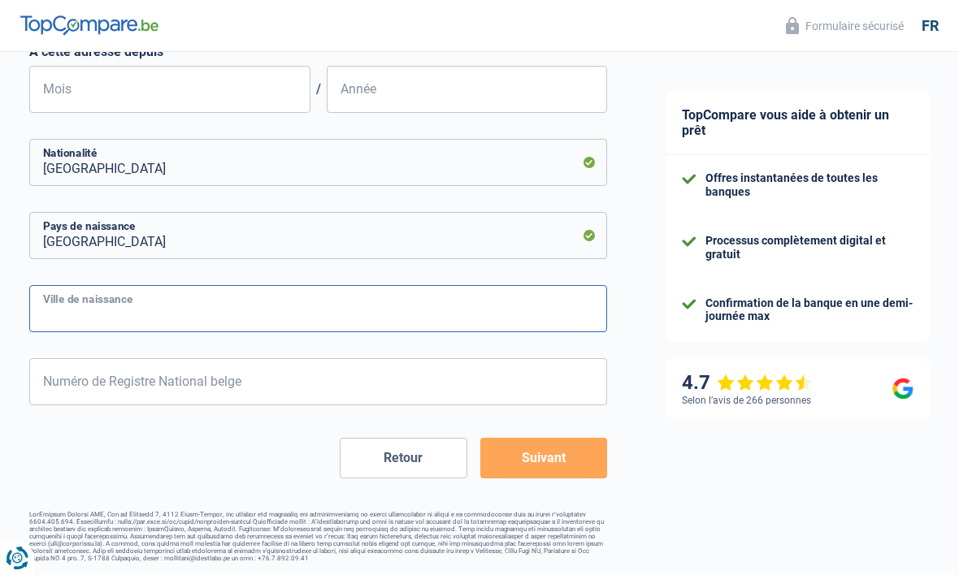
click at [274, 292] on input "Ville de naissance" at bounding box center [318, 308] width 578 height 47
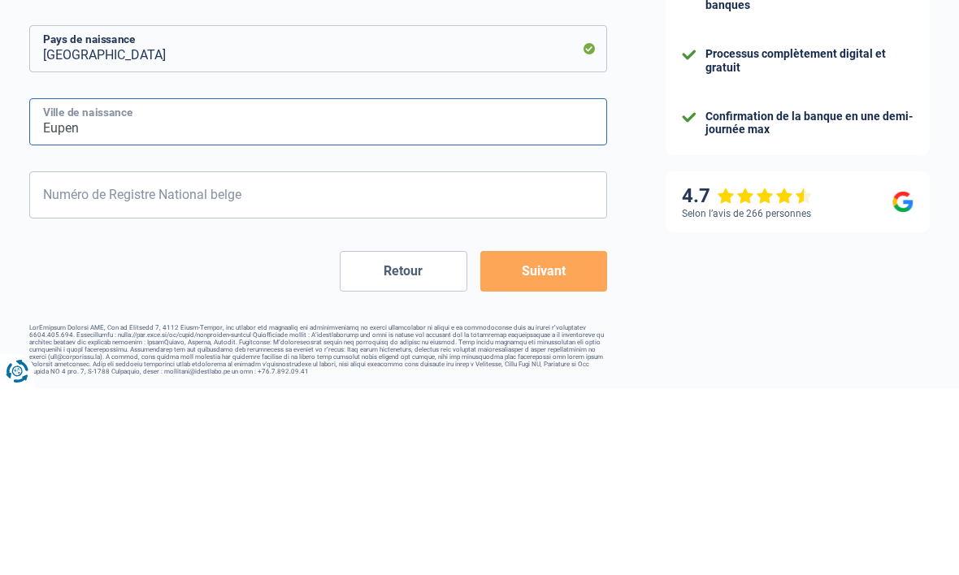
type input "Eupen"
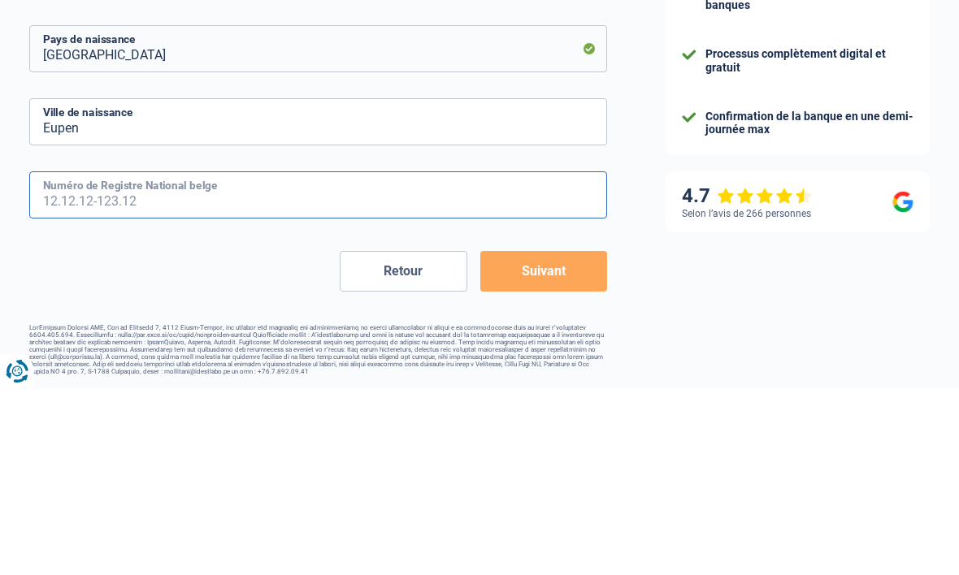
click at [355, 358] on input "Numéro de Registre National belge" at bounding box center [318, 381] width 578 height 47
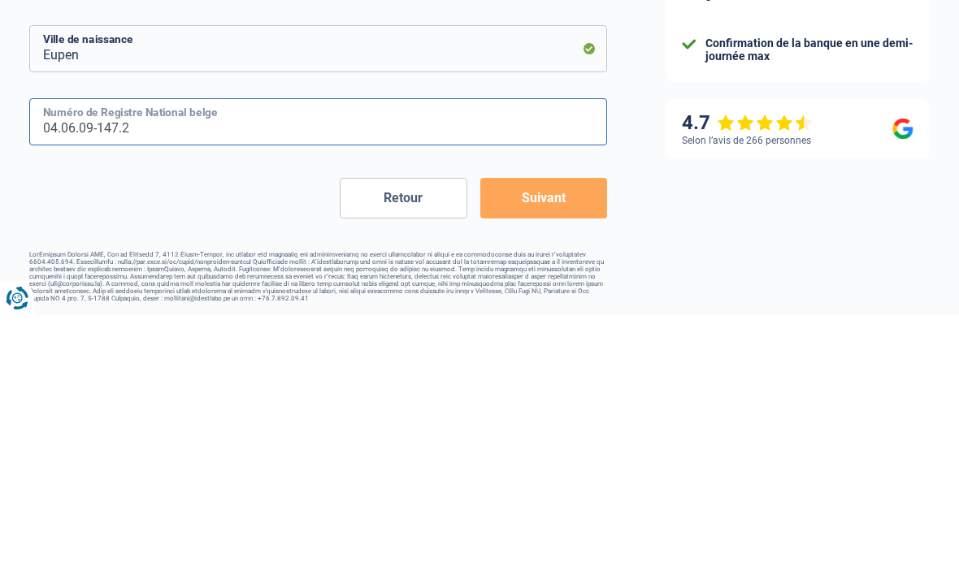
type input "04.06.09-147.29"
type input "6"
type input "2004"
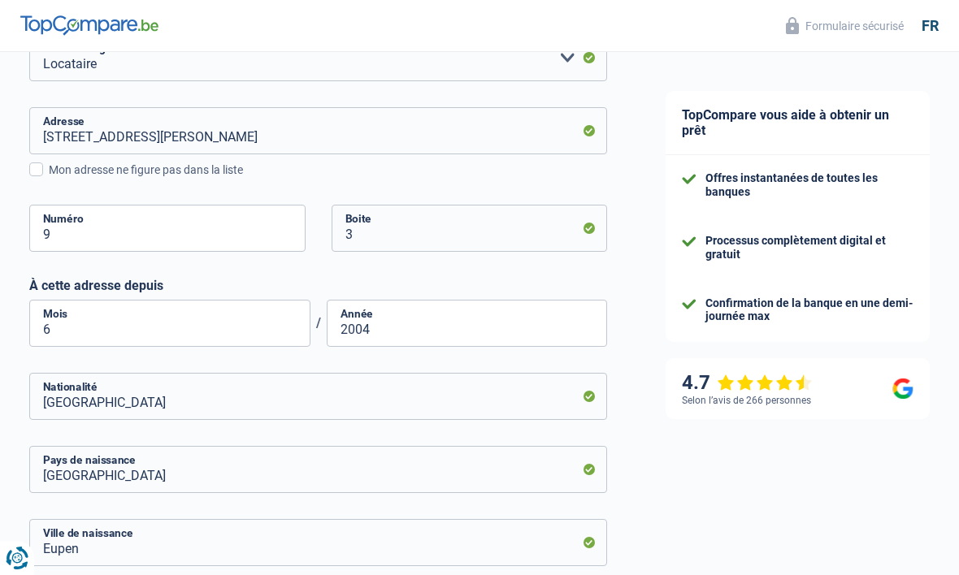
scroll to position [441, 0]
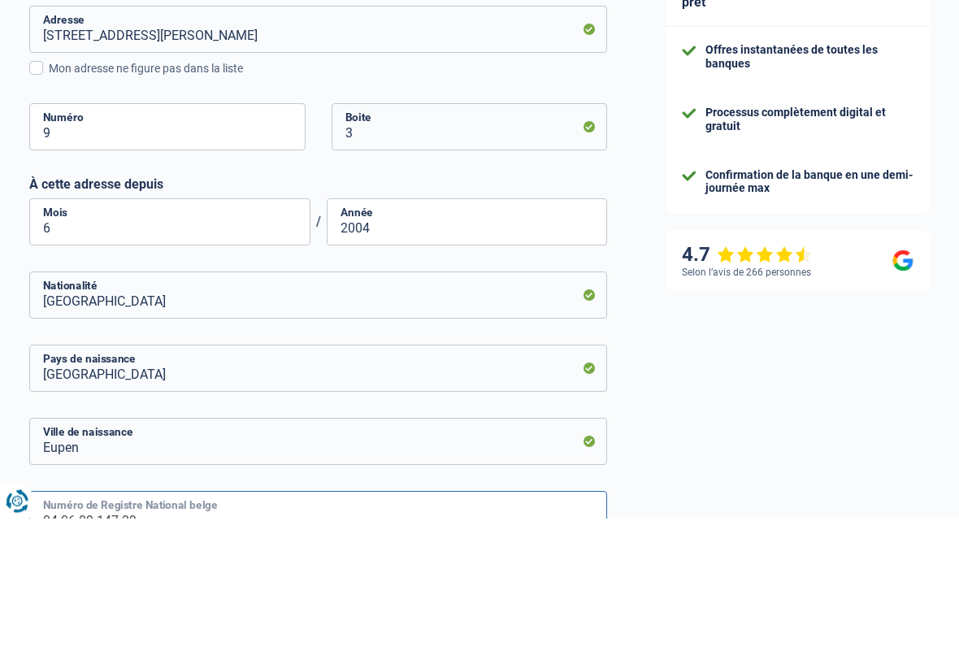
type input "04.06.09-147.29"
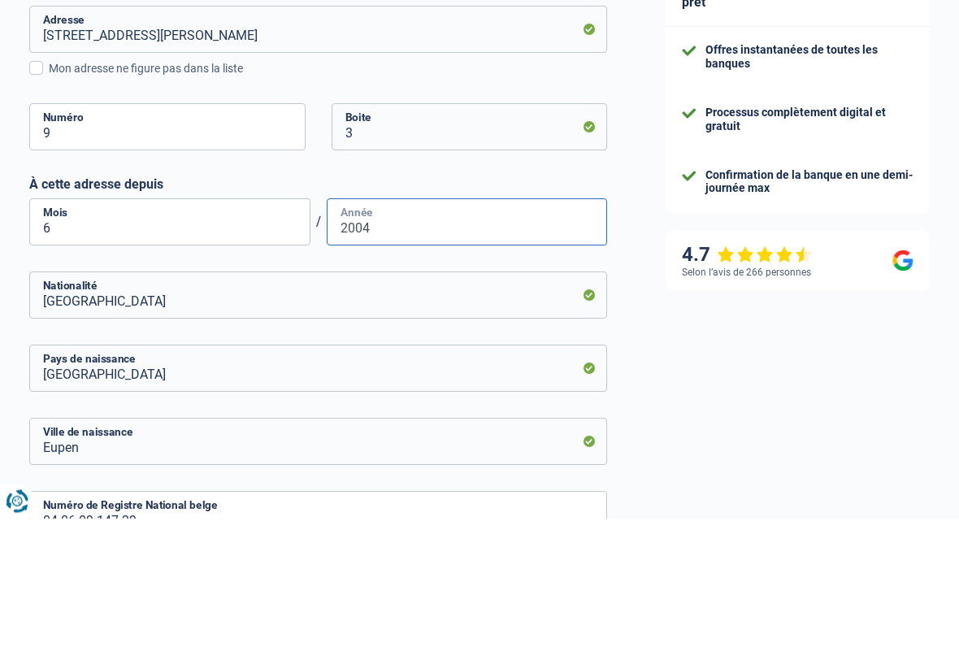
click at [457, 328] on input "2004" at bounding box center [467, 351] width 281 height 47
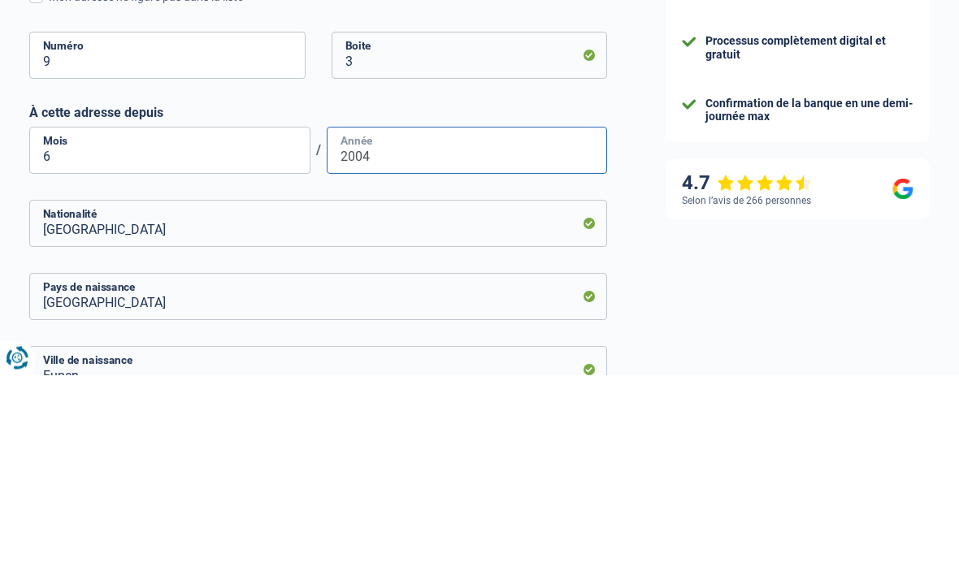
click at [495, 328] on input "2004" at bounding box center [467, 351] width 281 height 47
type input "2023"
click at [233, 328] on input "6" at bounding box center [169, 351] width 281 height 47
type input "2"
click at [499, 328] on input "2023" at bounding box center [467, 351] width 281 height 47
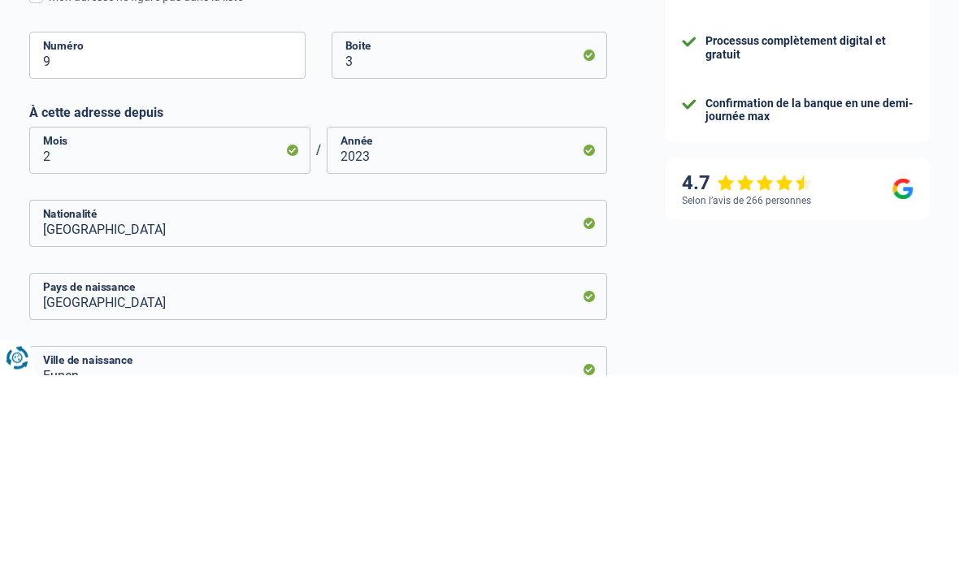
click at [657, 206] on div "TopCompare vous aide à obtenir un prêt Offres instantanées de toutes les banque…" at bounding box center [797, 224] width 323 height 1226
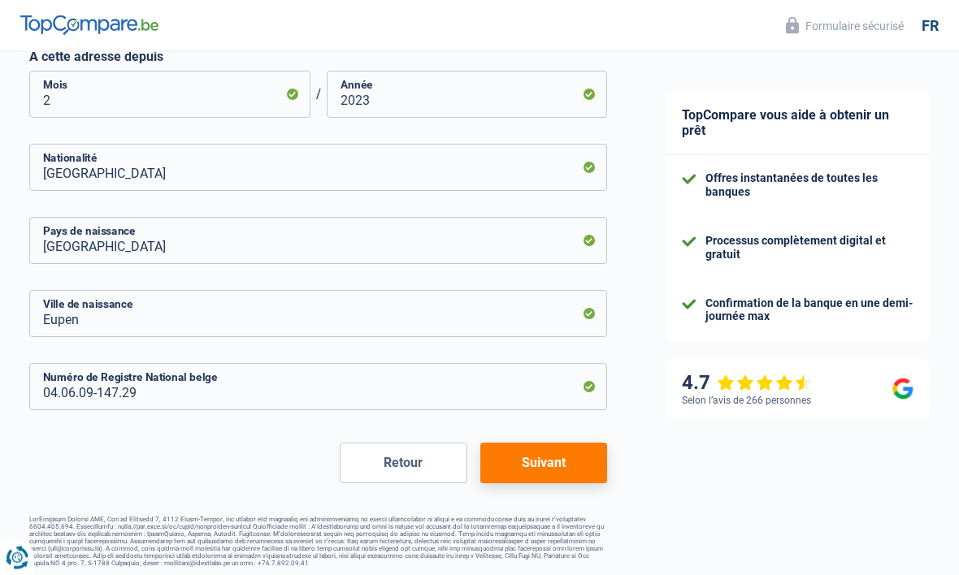
scroll to position [705, 0]
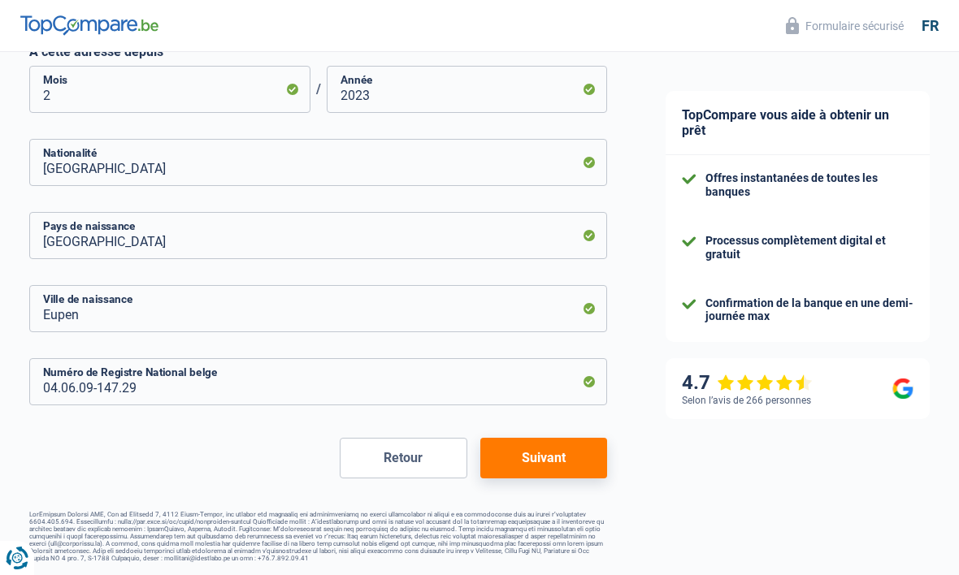
click at [581, 439] on button "Suivant" at bounding box center [543, 458] width 127 height 41
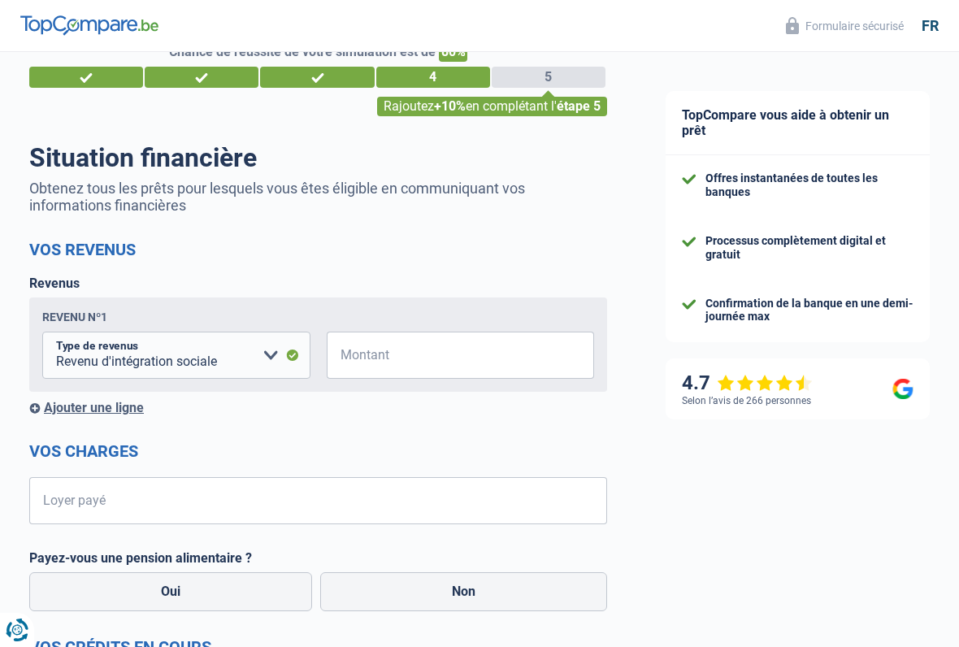
scroll to position [41, 0]
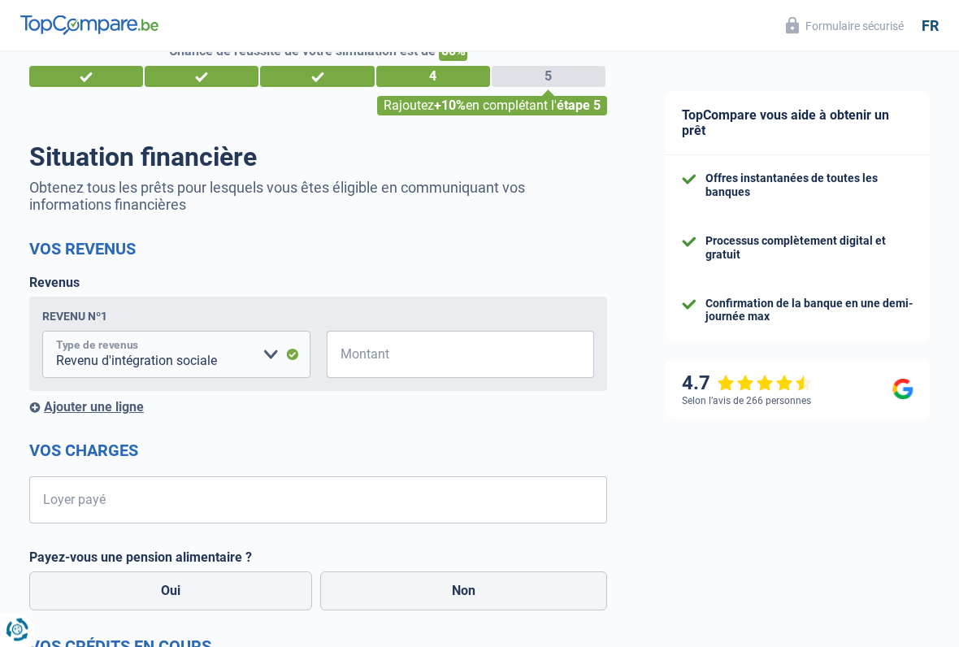
click at [275, 356] on select "Allocation d'handicap Allocations chômage Allocations familiales Chèques repas …" at bounding box center [176, 355] width 268 height 47
select select "disabilityPension"
click at [129, 401] on div "Ajouter une ligne" at bounding box center [318, 406] width 578 height 15
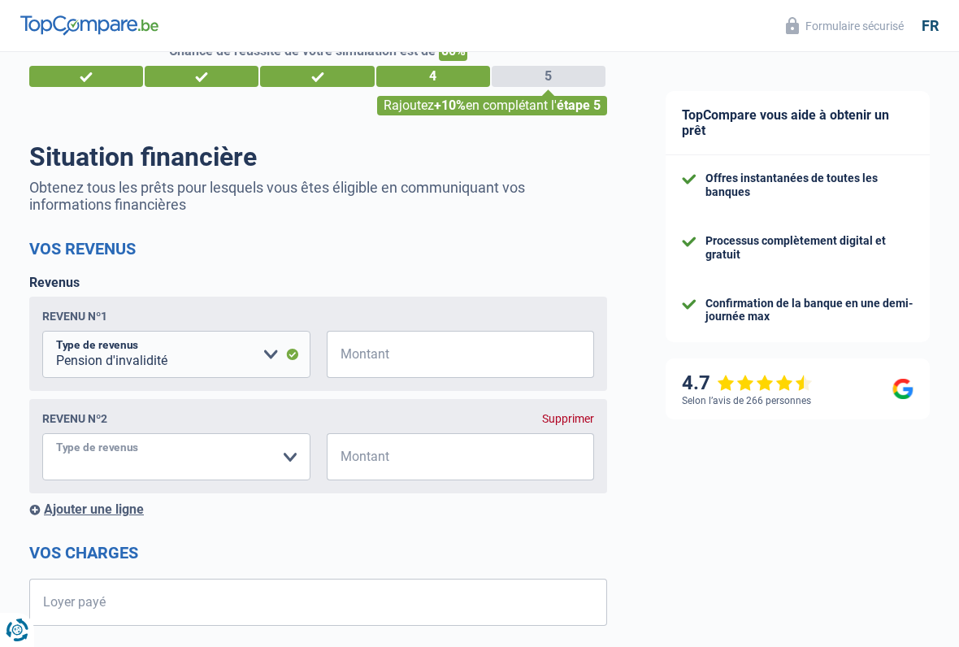
click at [197, 447] on select "Allocation d'handicap Allocations chômage Allocations familiales Chèques repas …" at bounding box center [176, 456] width 268 height 47
click at [432, 341] on input "Montant" at bounding box center [471, 354] width 248 height 47
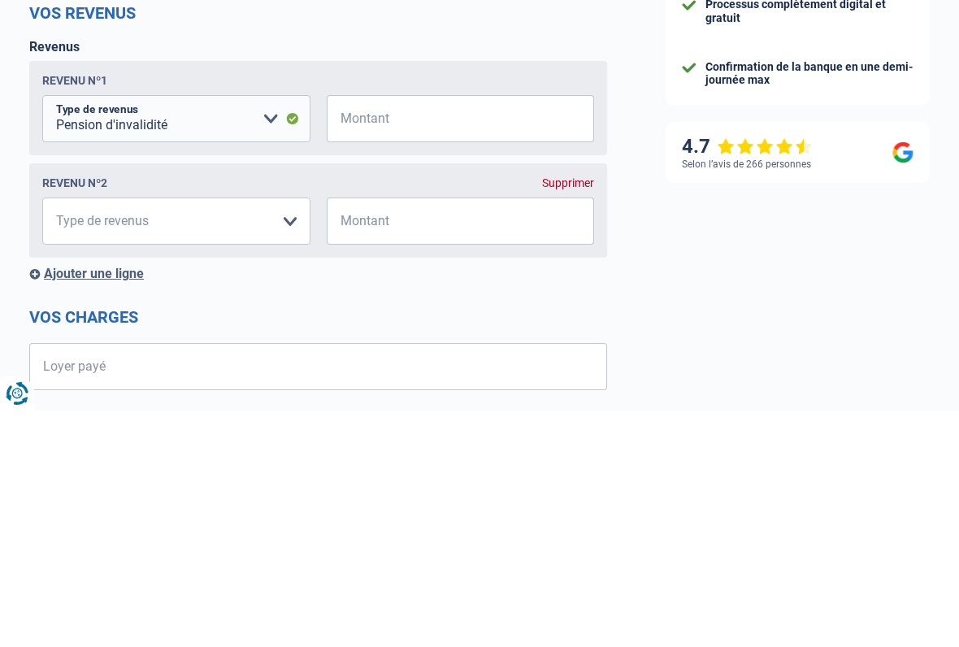
click at [253, 400] on div "Revenu nº2 Supprimer Allocation d'handicap Allocations chômage Allocations fami…" at bounding box center [318, 447] width 578 height 94
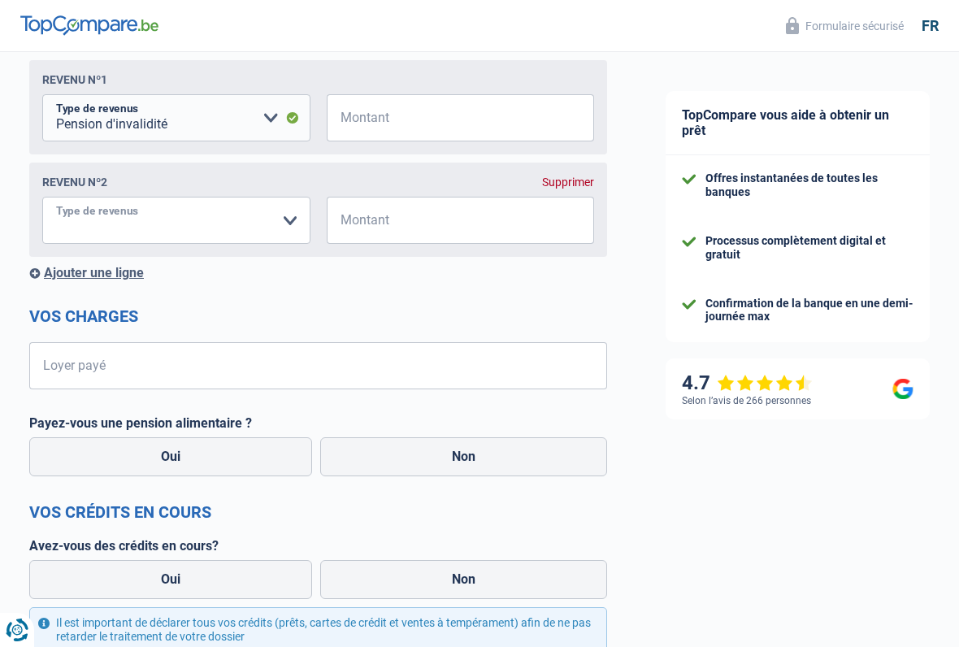
click at [294, 227] on select "Allocation d'handicap Allocations chômage Allocations familiales Chèques repas …" at bounding box center [176, 220] width 268 height 47
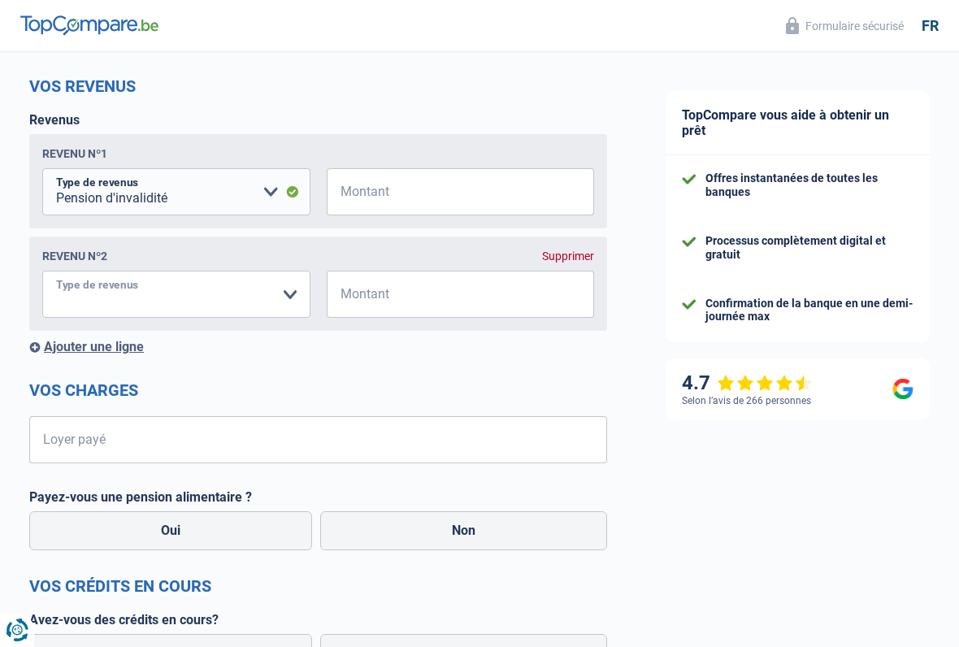
scroll to position [203, 0]
click at [289, 306] on select "Allocation d'handicap Allocations chômage Allocations familiales Chèques repas …" at bounding box center [176, 295] width 268 height 47
select select "parttimeSelfemployed"
click at [263, 294] on select "Allocation d'handicap Allocations chômage Allocations familiales Chèques repas …" at bounding box center [176, 294] width 268 height 47
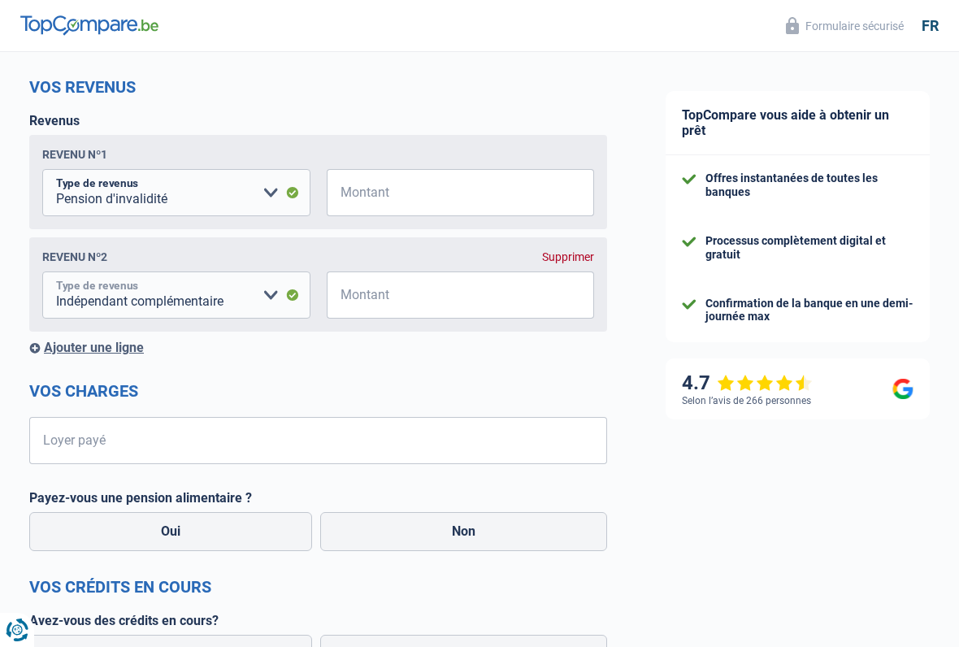
click at [259, 289] on select "Allocation d'handicap Allocations chômage Allocations familiales Chèques repas …" at bounding box center [176, 294] width 268 height 47
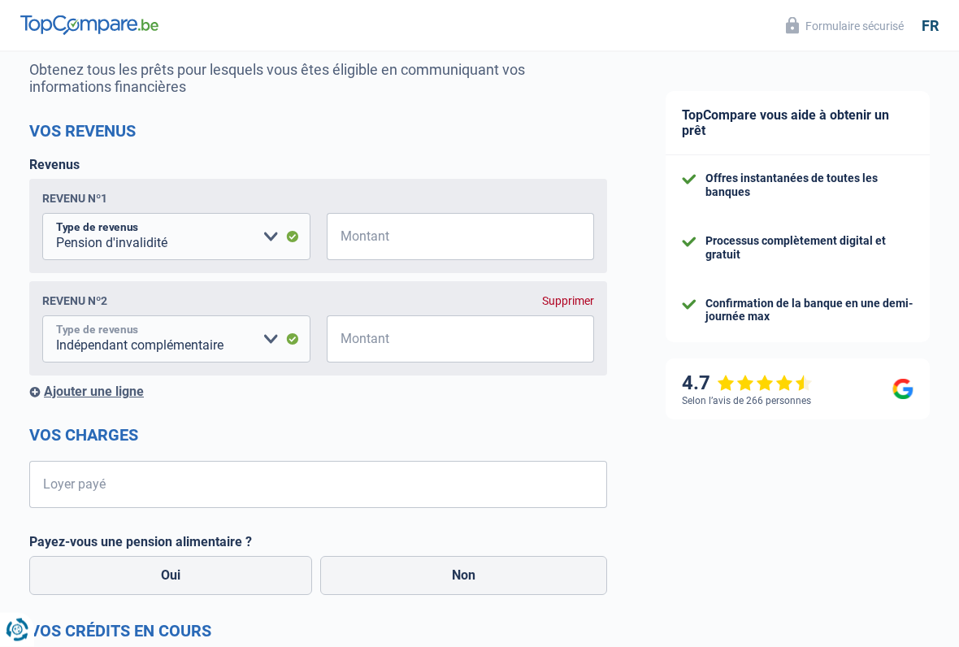
scroll to position [158, 0]
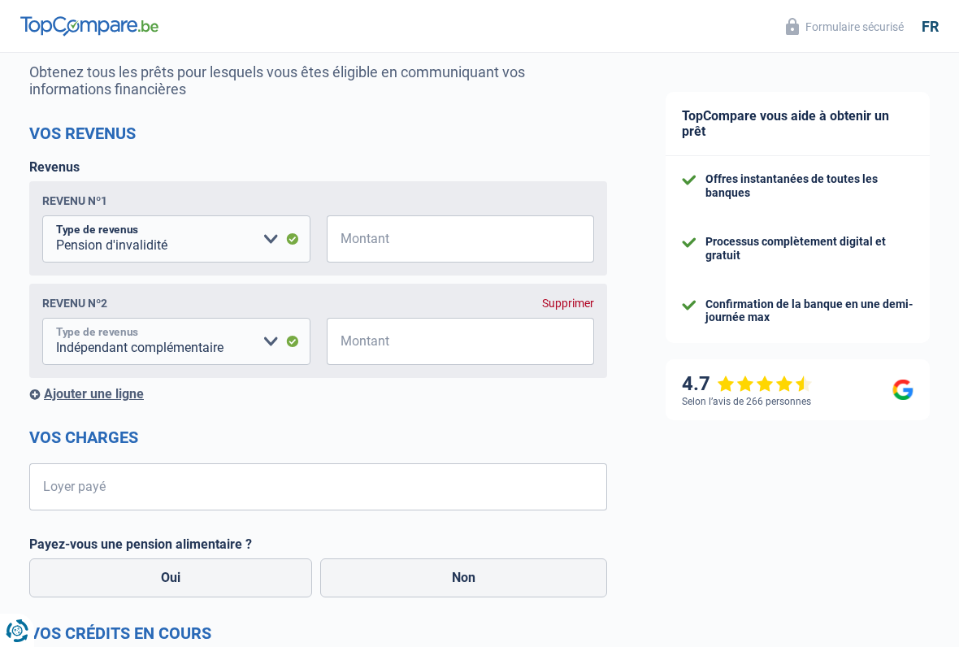
click at [255, 341] on select "Allocation d'handicap Allocations chômage Allocations familiales Chèques repas …" at bounding box center [176, 340] width 268 height 47
click at [398, 248] on input "Montant" at bounding box center [471, 238] width 248 height 47
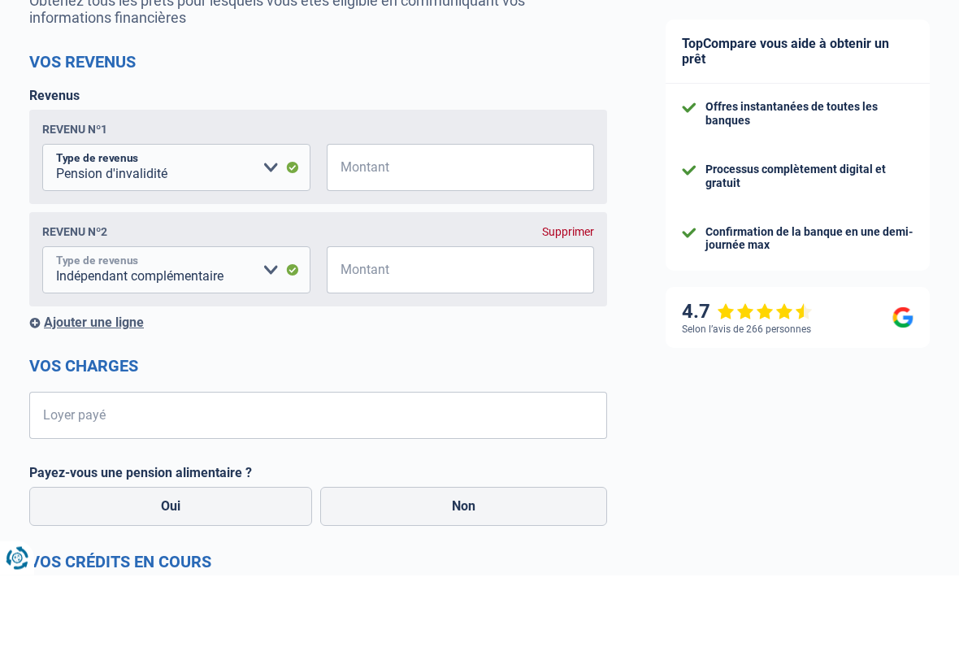
click at [240, 319] on select "Allocation d'handicap Allocations chômage Allocations familiales Chèques repas …" at bounding box center [176, 342] width 268 height 47
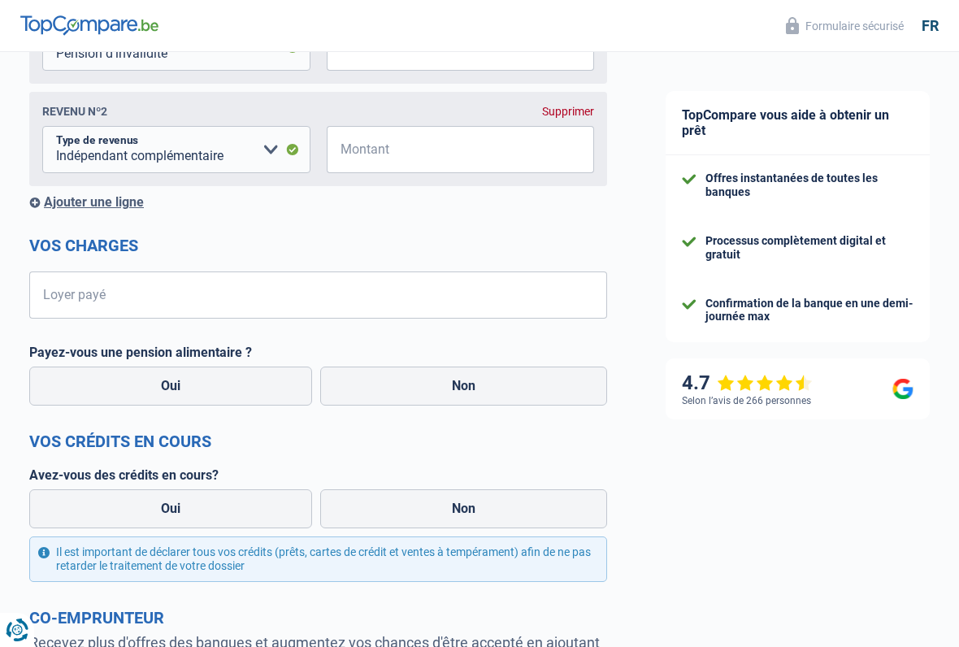
click at [236, 59] on select "Allocation d'handicap Allocations chômage Allocations familiales Chèques repas …" at bounding box center [176, 47] width 268 height 47
select select "handicapAllowance"
click at [408, 46] on header "Formulaire sécurisé fr" at bounding box center [479, 26] width 959 height 52
click at [420, 36] on header "Formulaire sécurisé fr" at bounding box center [479, 26] width 959 height 52
click at [385, 57] on input "Montant" at bounding box center [471, 47] width 248 height 47
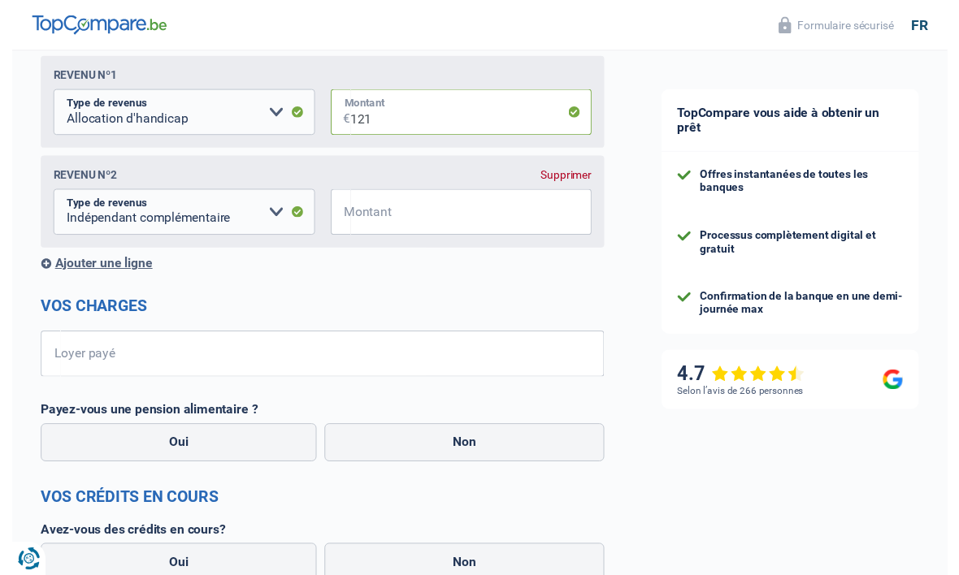
scroll to position [225, 0]
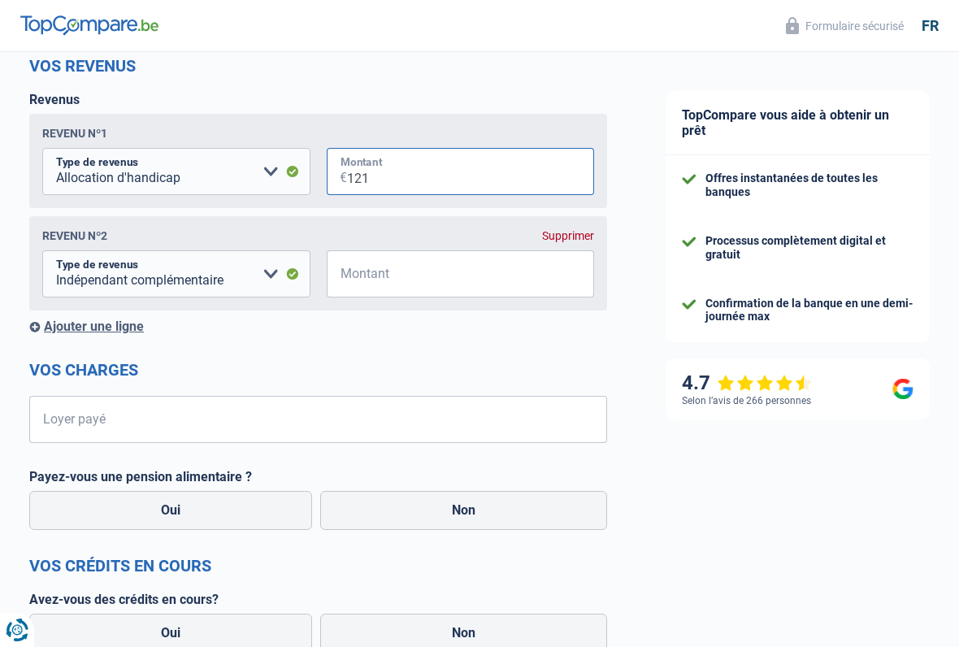
type input "1.212"
click at [409, 227] on div "Revenu nº2 Supprimer Allocation d'handicap Allocations chômage Allocations fami…" at bounding box center [318, 263] width 578 height 94
click at [392, 284] on input "Montant" at bounding box center [471, 273] width 248 height 47
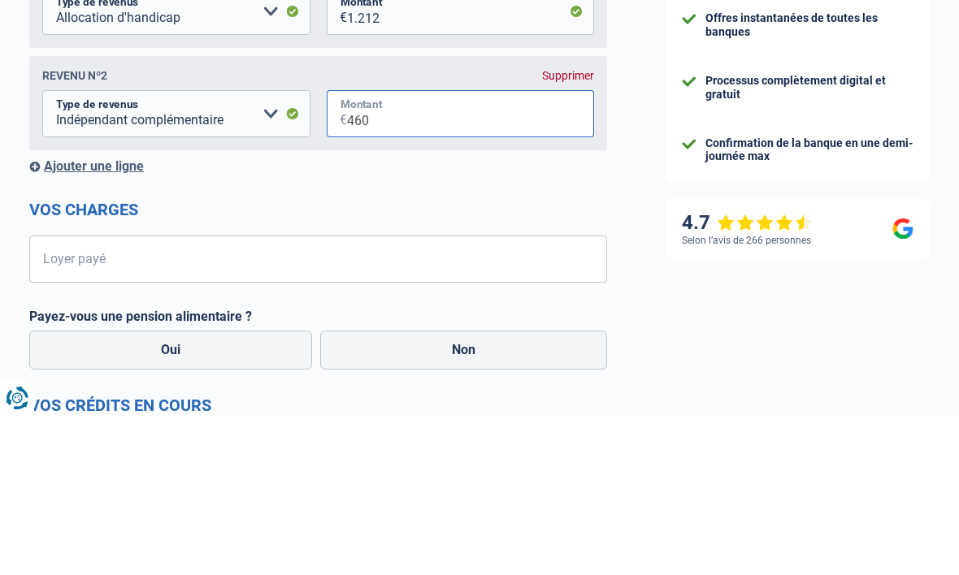
type input "460"
click at [560, 186] on form "Vos revenus Revenus Revenu nº1 Allocation d'handicap Allocations chômage Alloca…" at bounding box center [318, 504] width 578 height 896
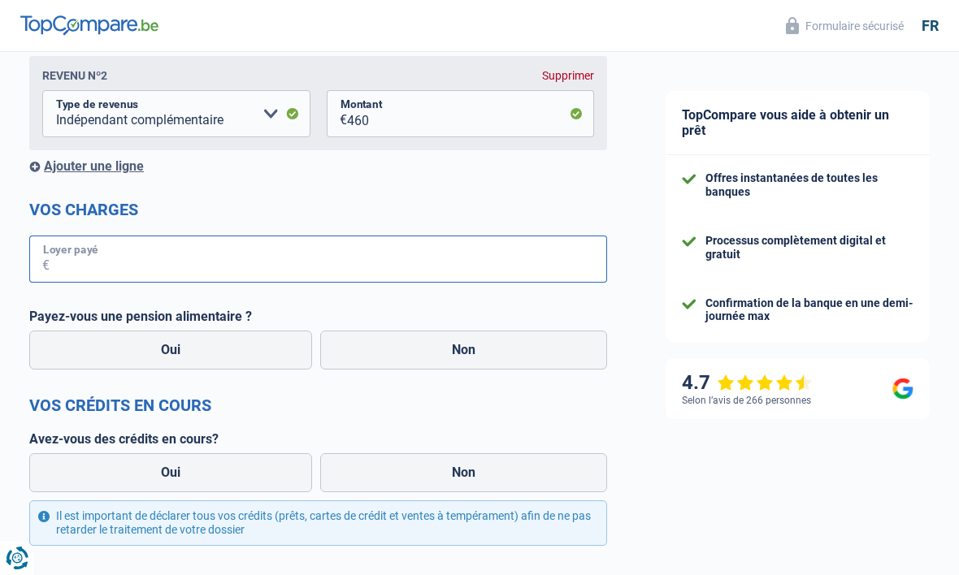
click at [430, 260] on input "Loyer payé" at bounding box center [328, 259] width 557 height 47
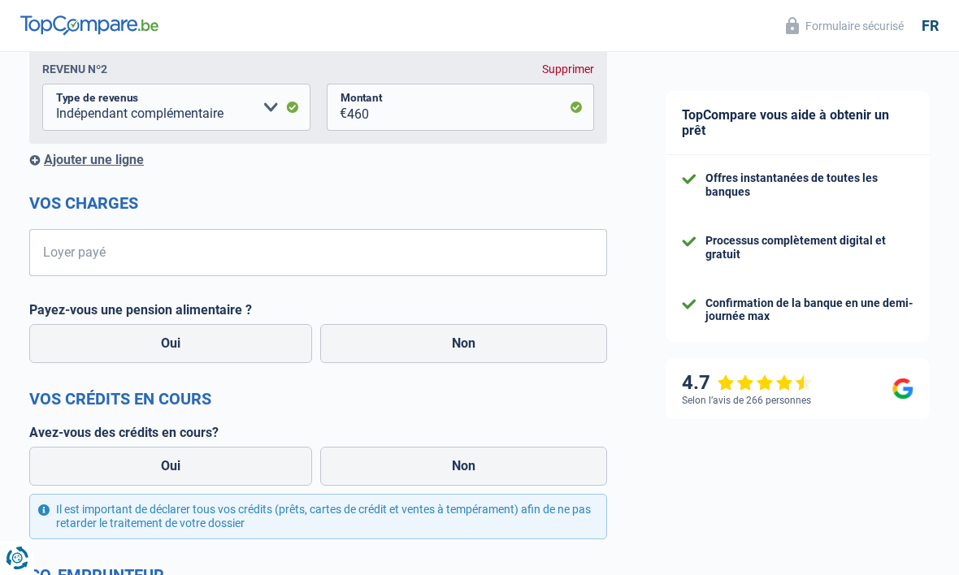
scroll to position [390, 0]
click at [625, 310] on div "Chance de réussite de votre simulation est de 80% 1 2 3 4 5 Rajoutez +10% en co…" at bounding box center [318, 266] width 636 height 1222
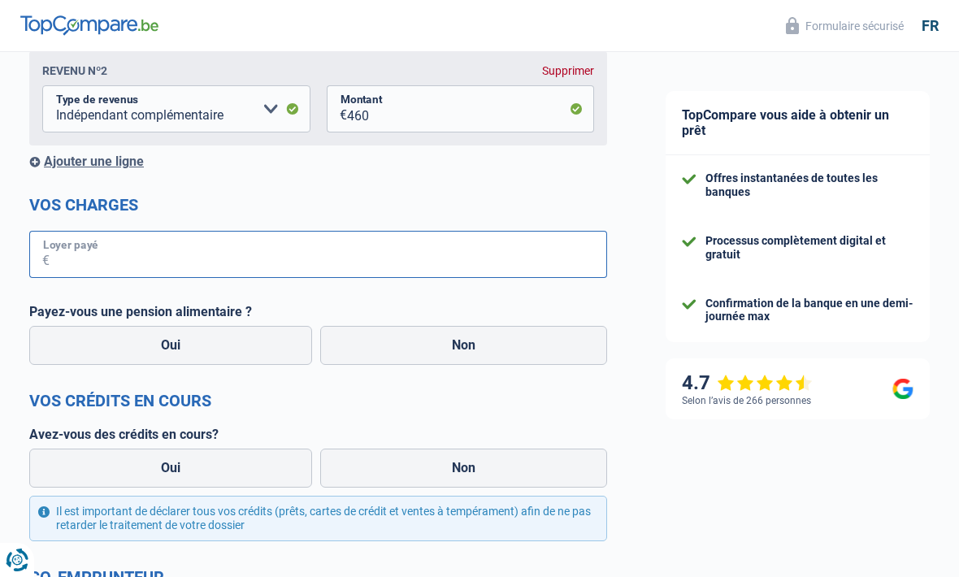
click at [404, 246] on input "Loyer payé" at bounding box center [328, 254] width 557 height 47
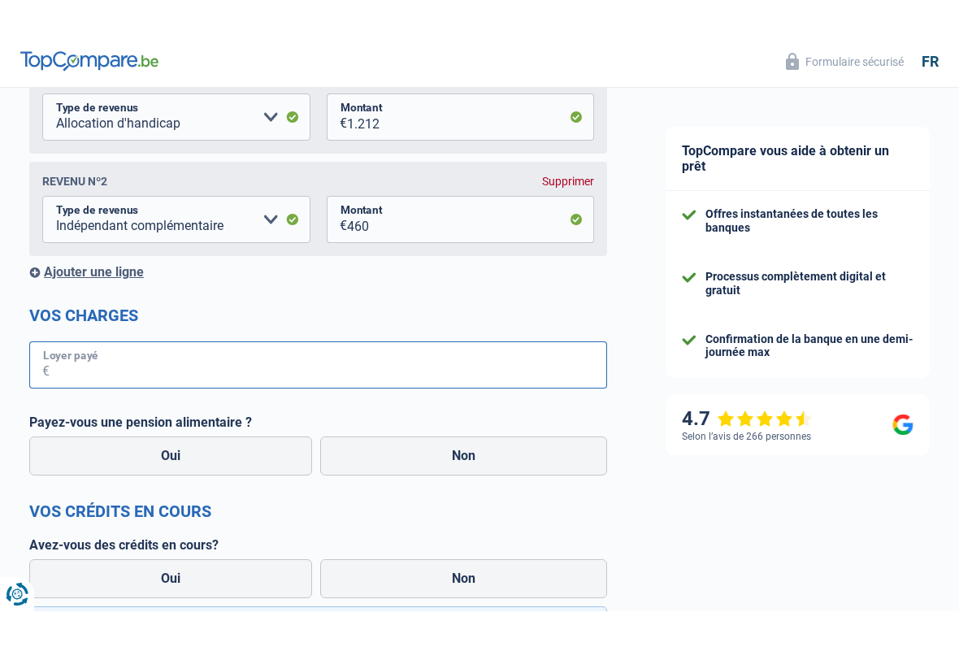
scroll to position [314, 0]
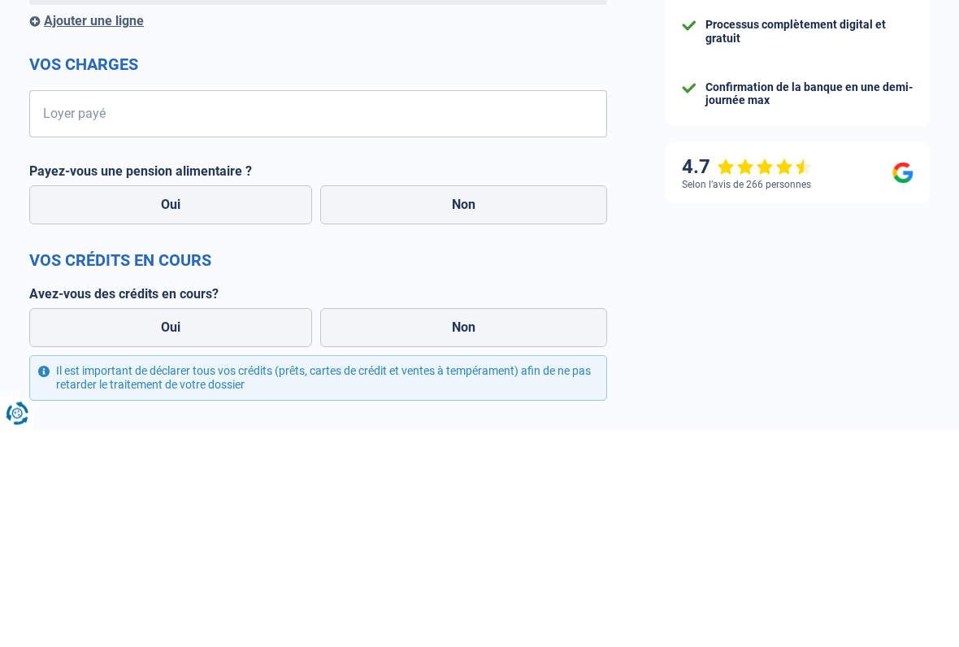
click at [392, 402] on label "Non" at bounding box center [463, 421] width 287 height 39
click at [392, 402] on input "Non" at bounding box center [463, 421] width 287 height 39
radio input "true"
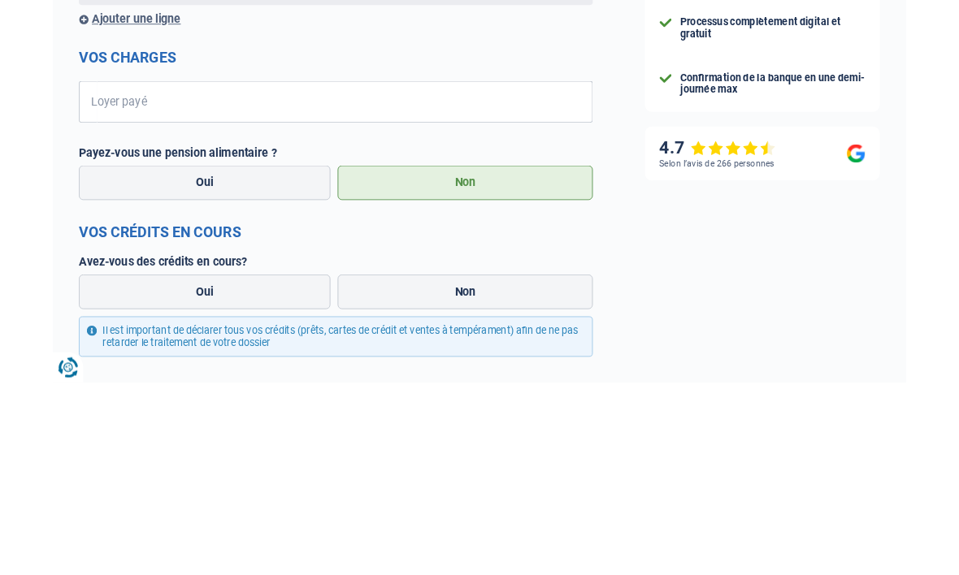
scroll to position [531, 0]
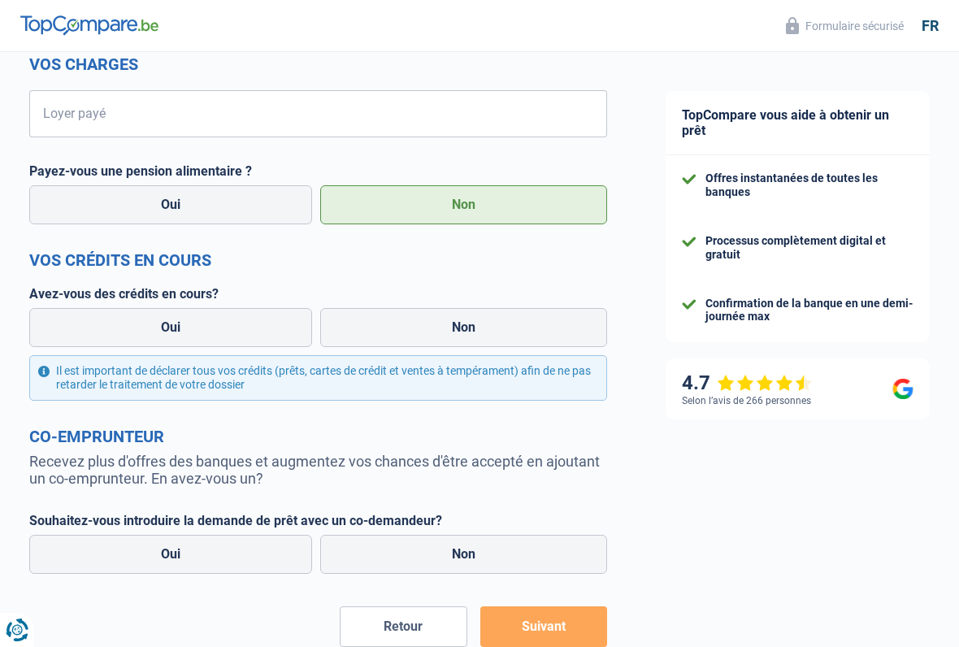
select select "socialSecurity"
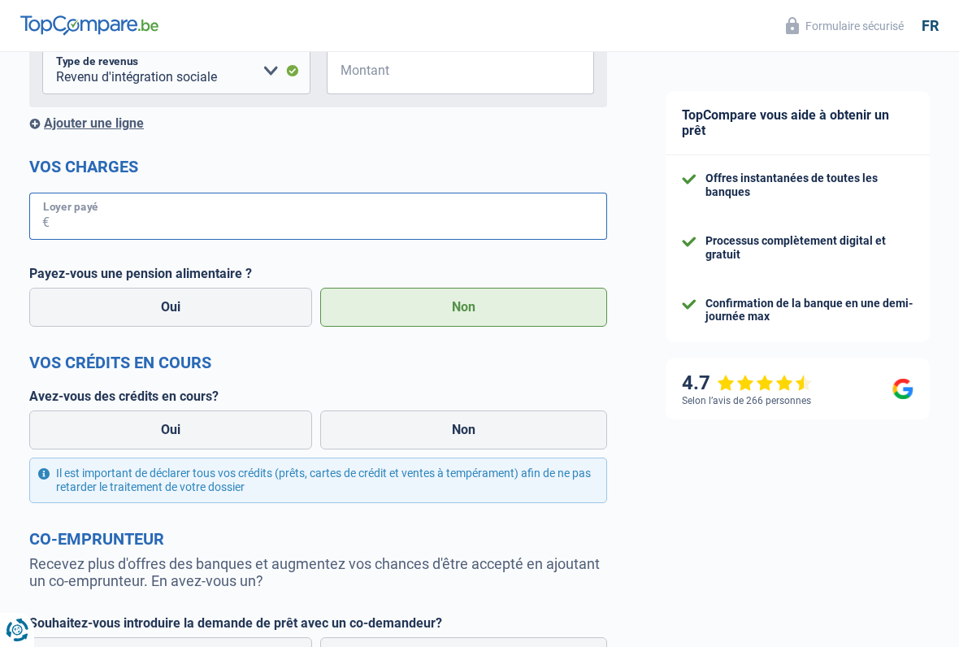
click at [375, 215] on input "Loyer payé" at bounding box center [328, 216] width 557 height 47
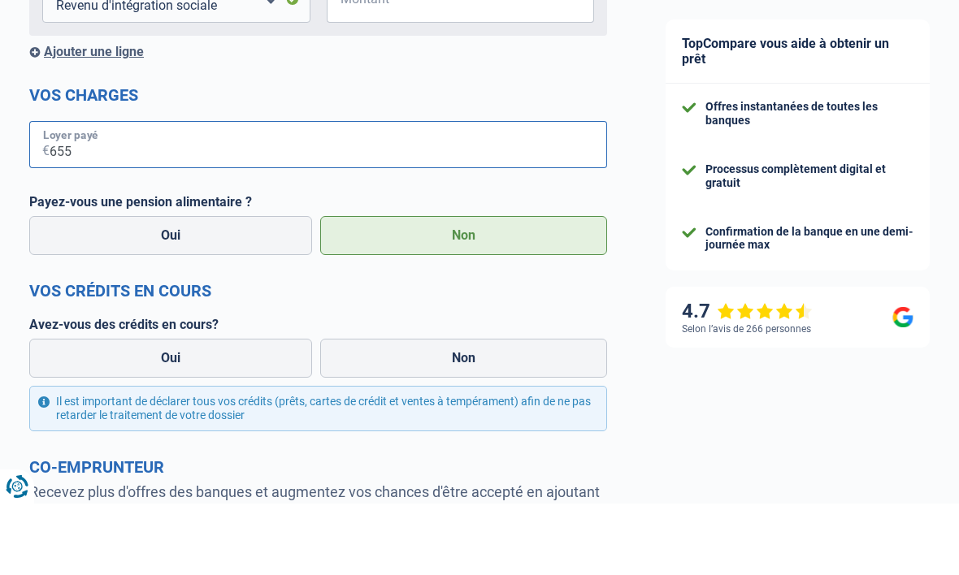
type input "655"
click at [628, 180] on div "Chance de réussite de votre simulation est de 80% 1 2 3 4 5 Rajoutez +10% en co…" at bounding box center [318, 177] width 636 height 1325
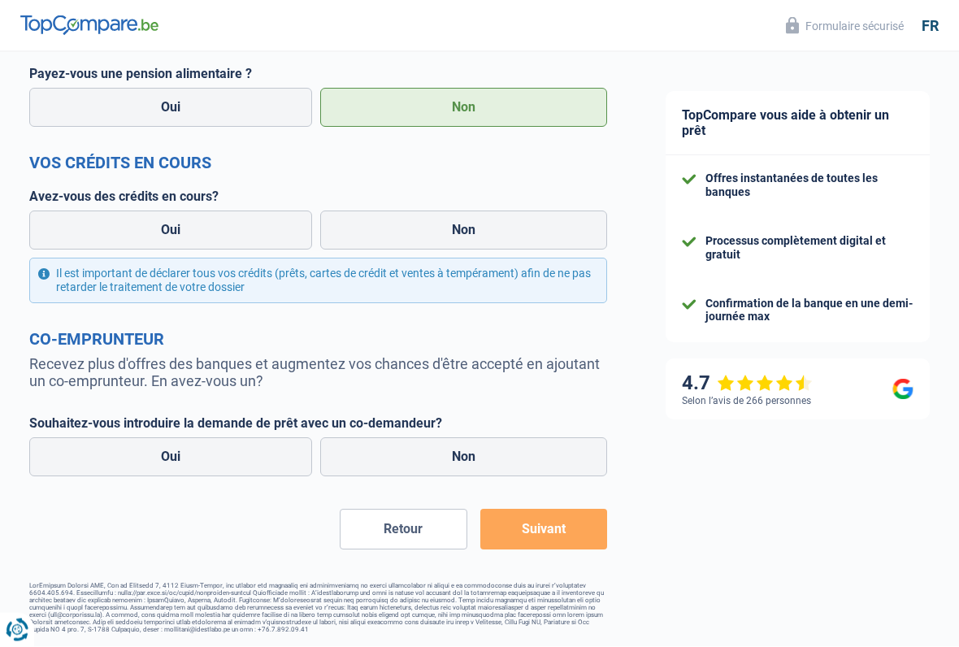
scroll to position [732, 0]
click at [538, 229] on label "Non" at bounding box center [463, 230] width 287 height 39
click at [538, 229] on input "Non" at bounding box center [463, 230] width 287 height 39
radio input "true"
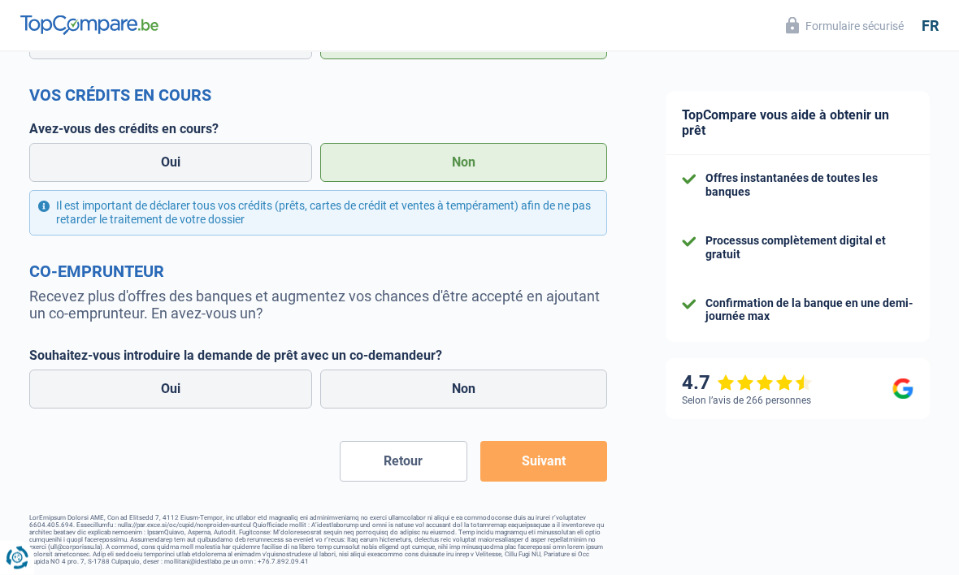
scroll to position [799, 0]
click at [438, 388] on label "Non" at bounding box center [463, 388] width 287 height 39
click at [438, 388] on input "Non" at bounding box center [463, 388] width 287 height 39
radio input "true"
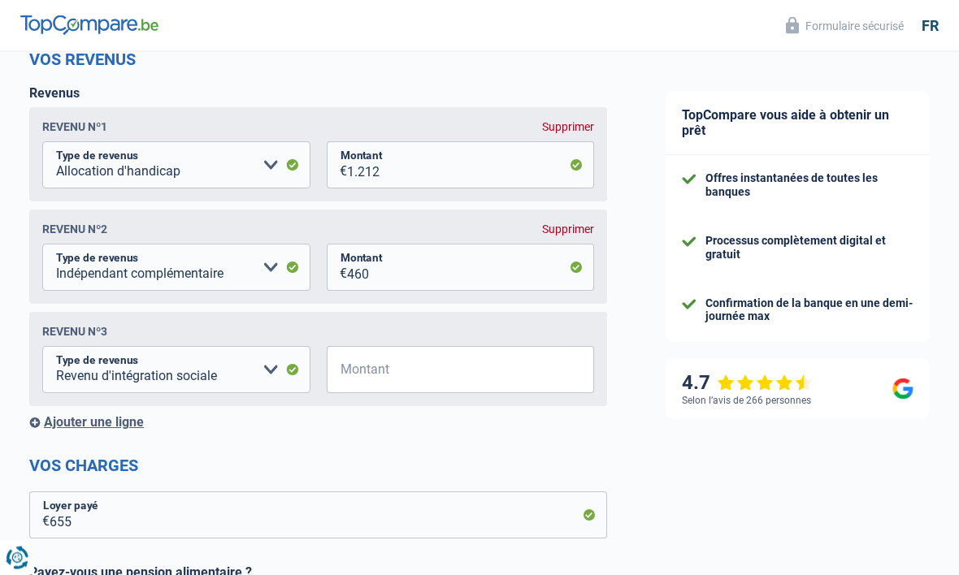
scroll to position [231, 0]
click at [275, 380] on select "Allocation d'handicap Allocations chômage Allocations familiales Chèques repas …" at bounding box center [176, 370] width 268 height 47
select select "other"
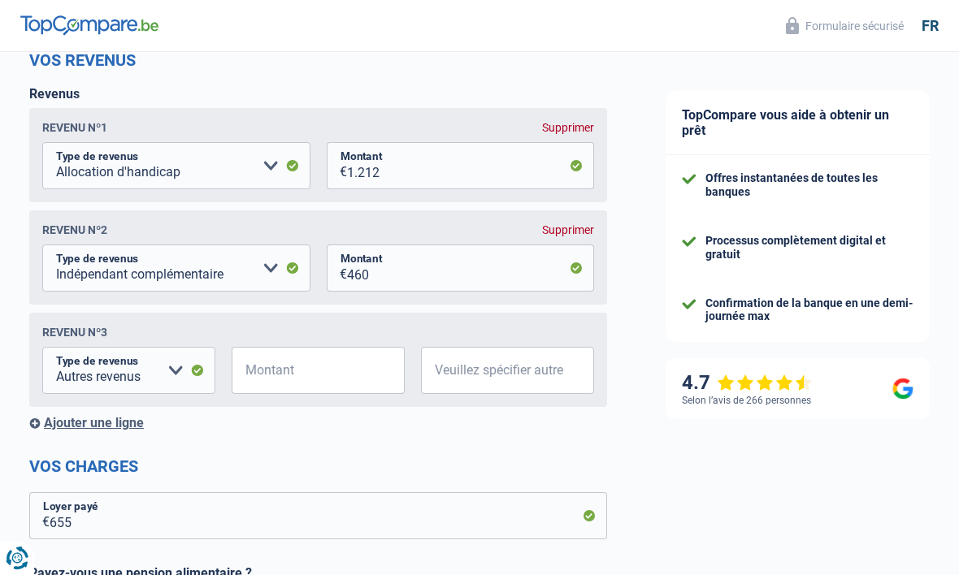
click at [347, 431] on div "Ajouter une ligne" at bounding box center [318, 422] width 578 height 15
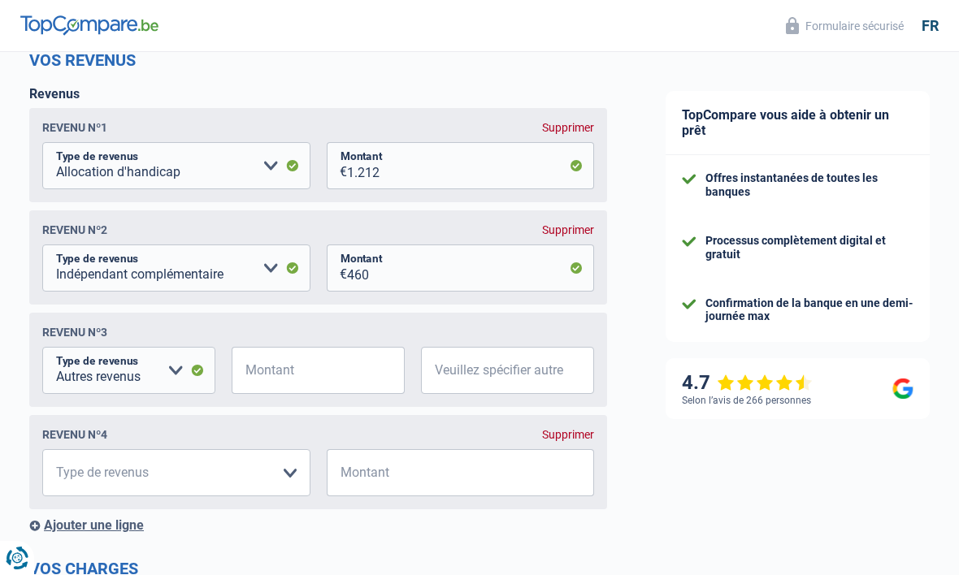
click at [578, 433] on div "Supprimer" at bounding box center [568, 434] width 52 height 13
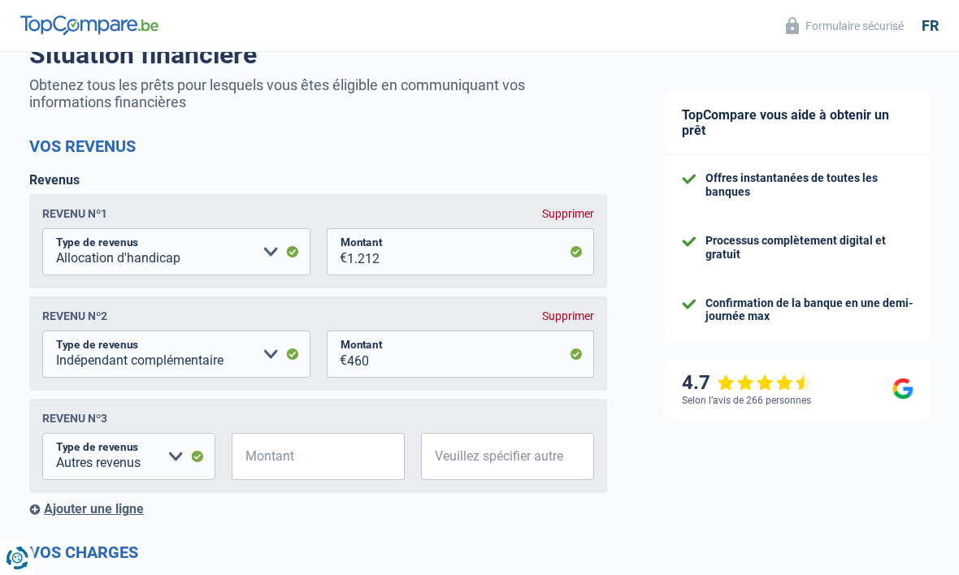
scroll to position [144, 0]
click at [553, 426] on div "Revenu nº3" at bounding box center [318, 419] width 552 height 13
click at [564, 428] on div "Revenu nº3 Allocation d'handicap Allocations chômage Allocations familiales Chè…" at bounding box center [318, 447] width 578 height 94
click at [564, 426] on div "Revenu nº3" at bounding box center [318, 419] width 552 height 13
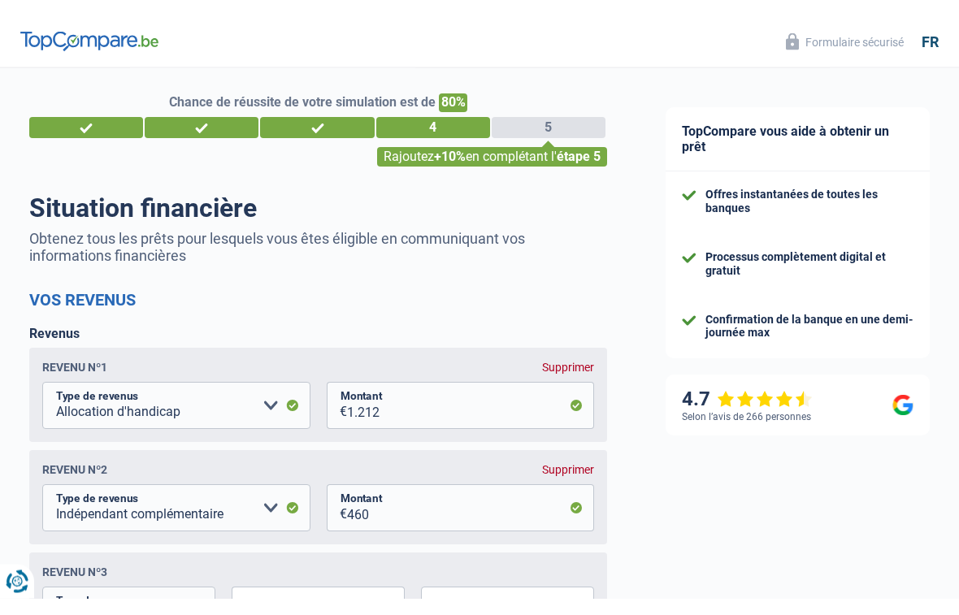
scroll to position [0, 0]
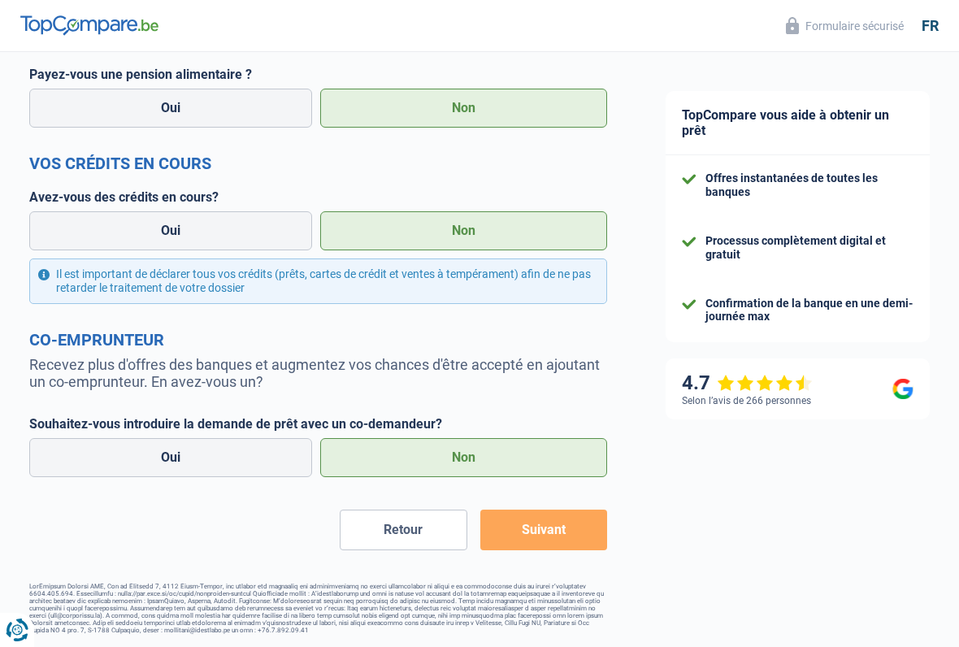
click at [574, 524] on button "Suivant" at bounding box center [543, 530] width 127 height 41
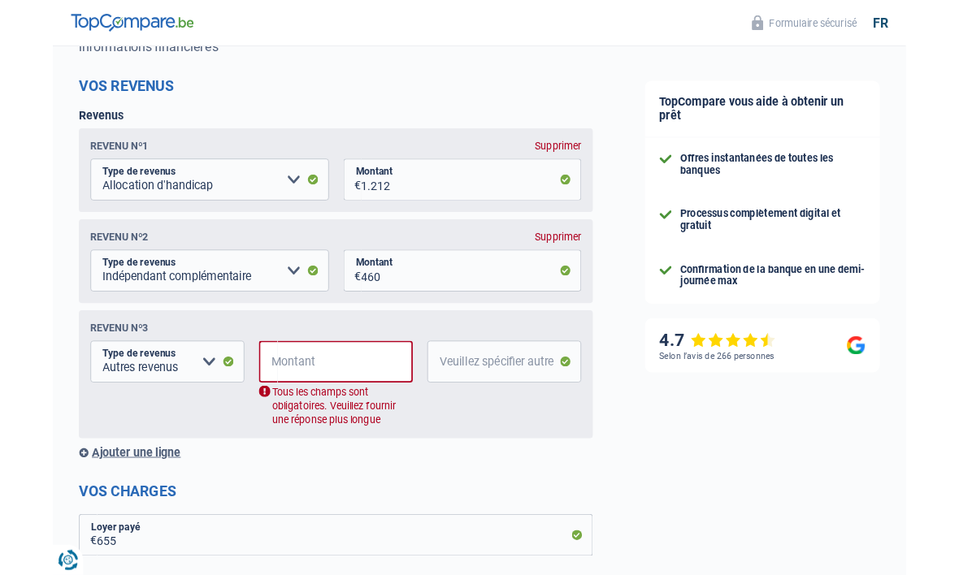
scroll to position [193, 0]
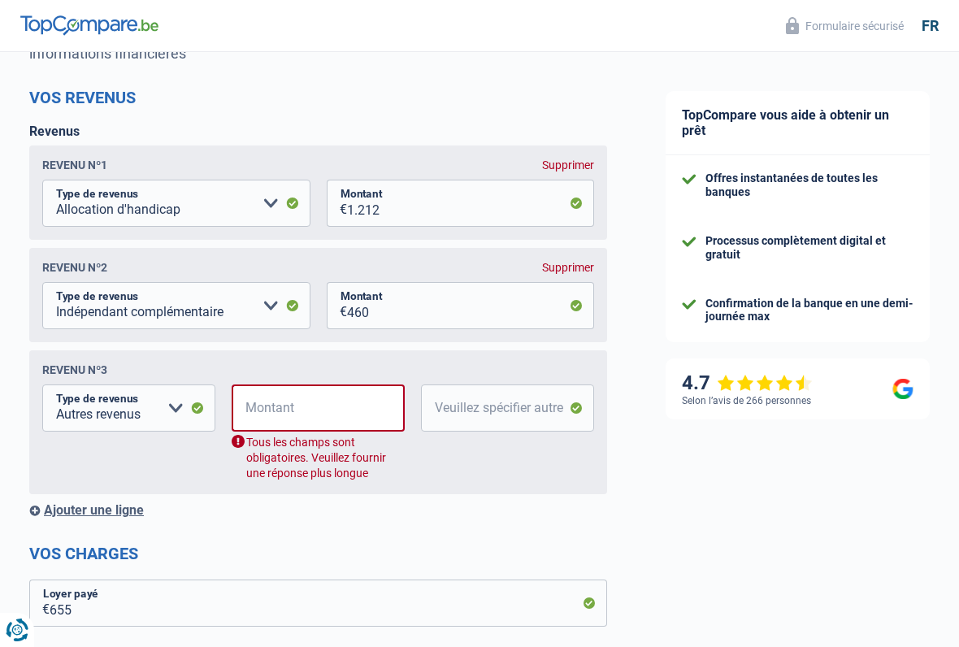
click at [568, 258] on div "Revenu nº2 Supprimer Allocation d'handicap Allocations chômage Allocations fami…" at bounding box center [318, 295] width 578 height 94
click at [579, 262] on div "Supprimer" at bounding box center [568, 267] width 52 height 13
select select "other"
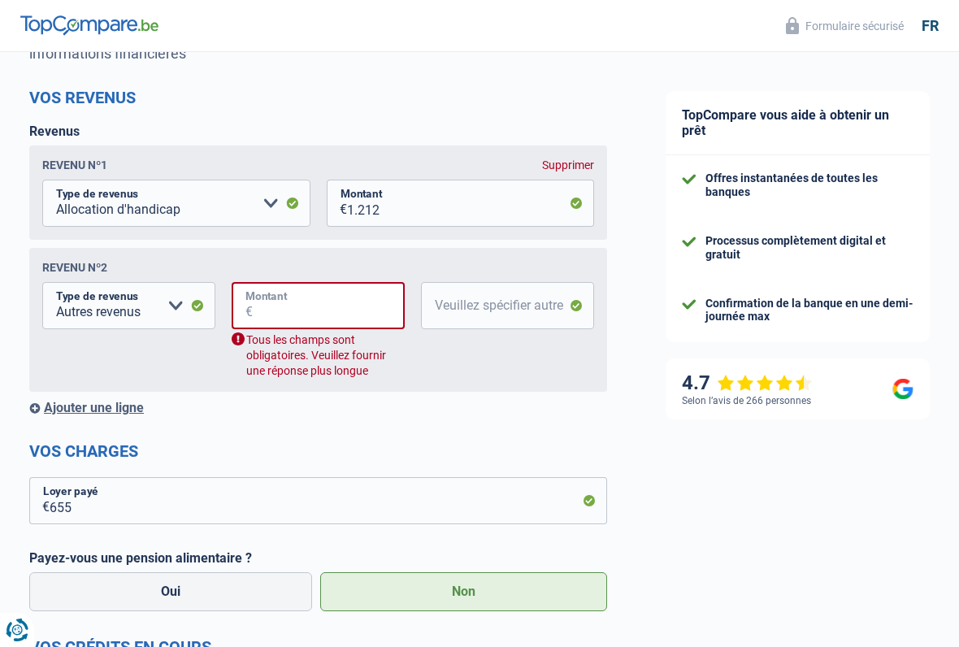
click at [287, 310] on input "Montant" at bounding box center [329, 305] width 152 height 47
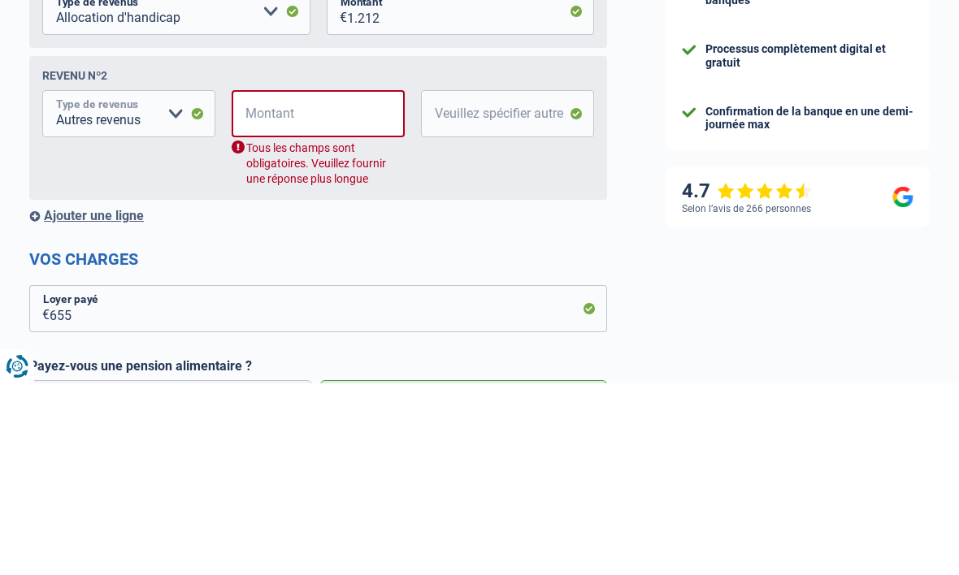
click at [192, 282] on select "Allocation d'handicap Allocations chômage Allocations familiales Chèques repas …" at bounding box center [128, 305] width 173 height 47
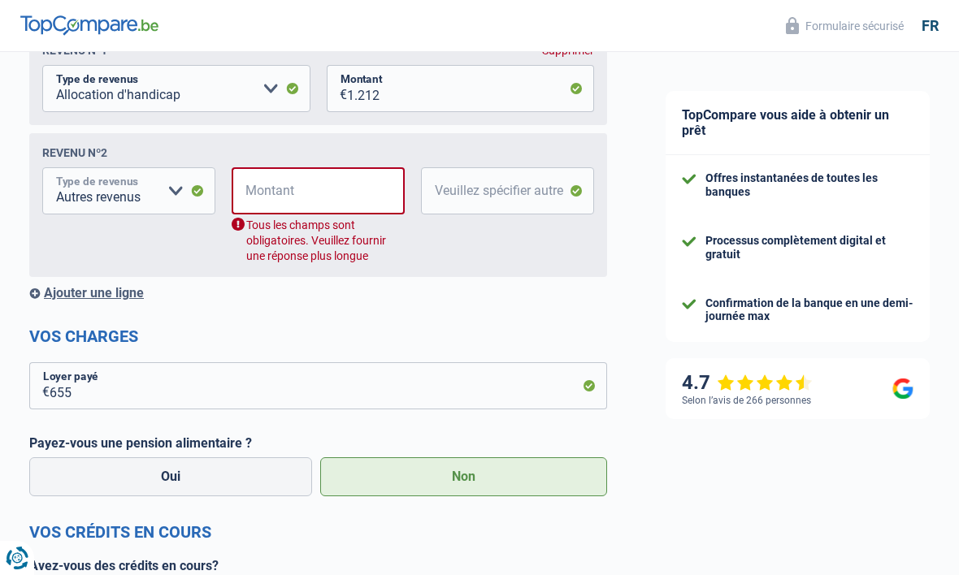
scroll to position [307, 0]
click at [179, 187] on select "Allocation d'handicap Allocations chômage Allocations familiales Chèques repas …" at bounding box center [128, 191] width 173 height 47
select select "parttimeSelfemployed"
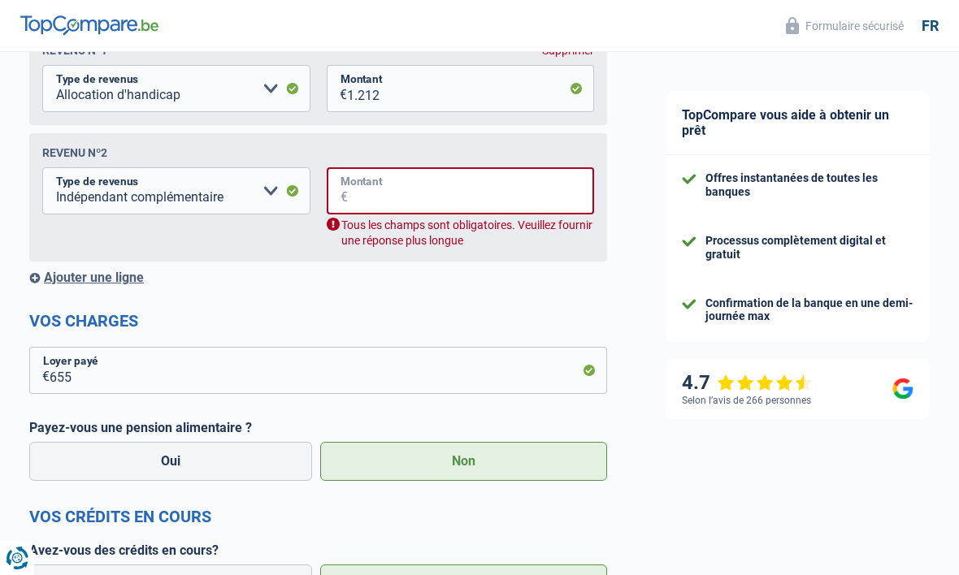
click at [419, 206] on input "Montant" at bounding box center [471, 190] width 247 height 47
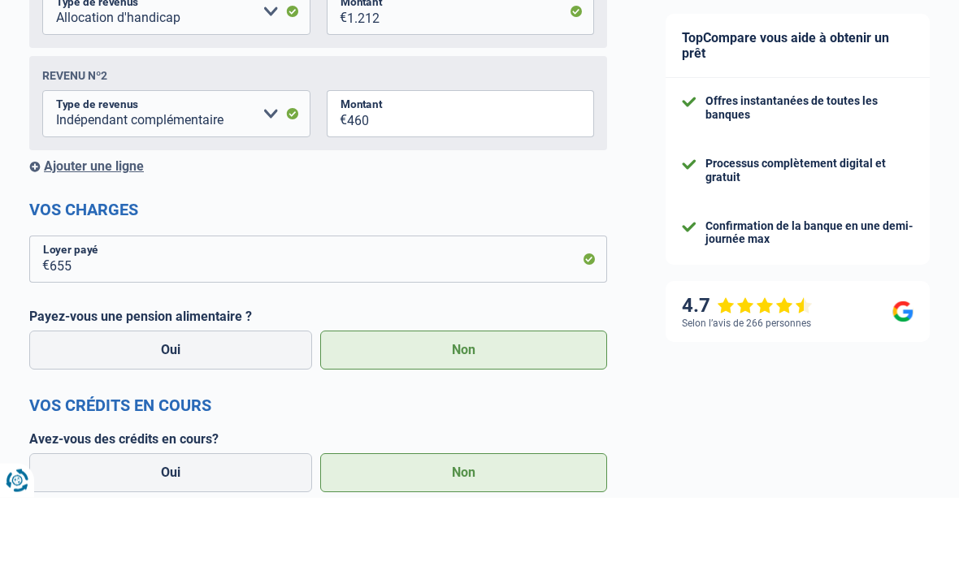
click at [540, 191] on form "Vos revenus Revenus Revenu nº1 Supprimer Allocation d'handicap Allocations chôm…" at bounding box center [318, 422] width 578 height 896
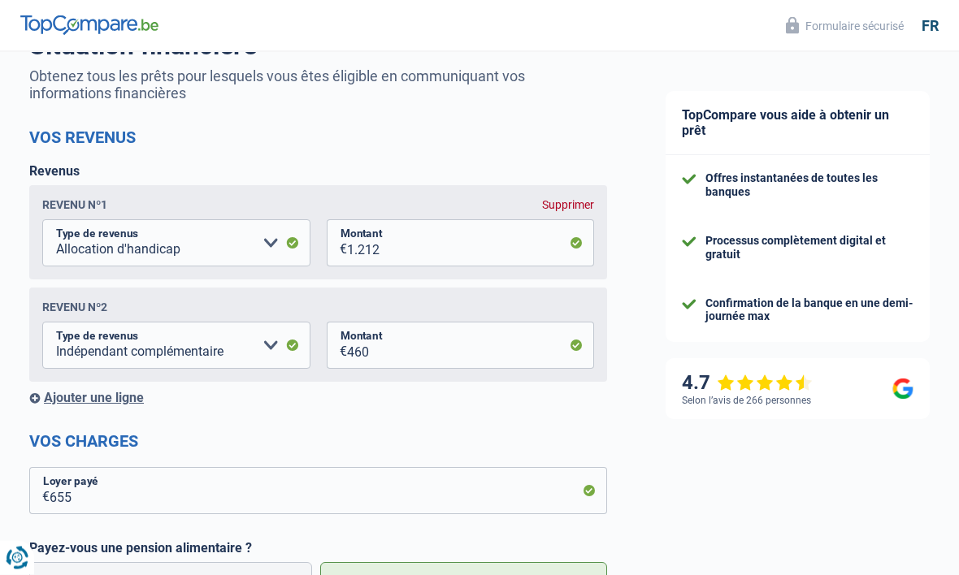
scroll to position [145, 0]
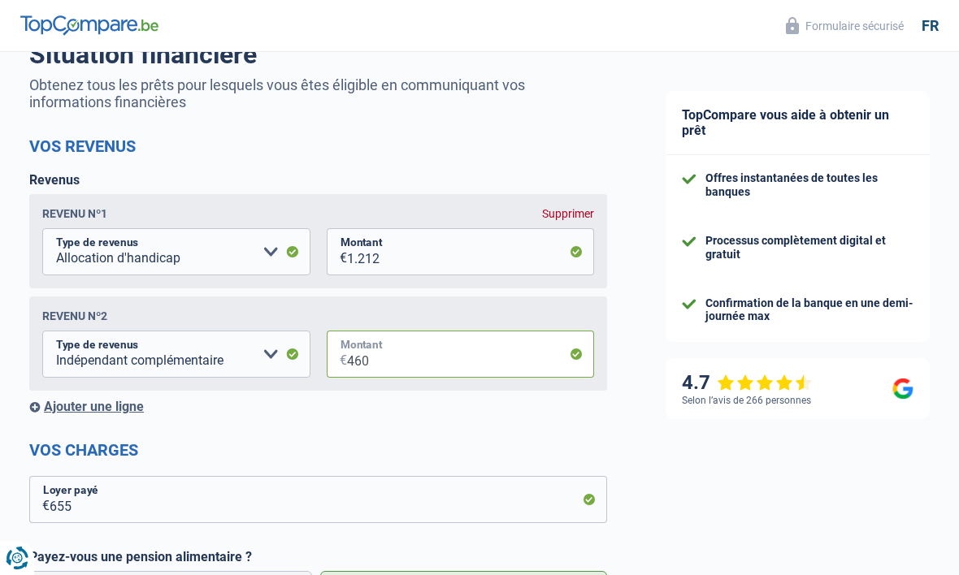
click at [531, 352] on input "460" at bounding box center [471, 354] width 248 height 47
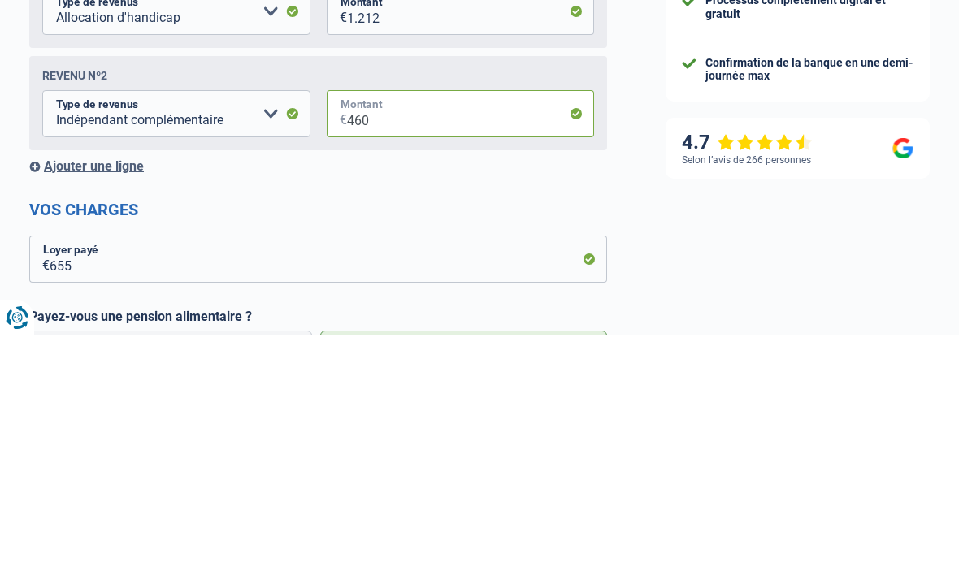
click at [448, 331] on input "460" at bounding box center [471, 354] width 248 height 47
type input "480"
click at [677, 211] on div "TopCompare vous aide à obtenir un prêt Offres instantanées de toutes les banque…" at bounding box center [797, 518] width 323 height 1222
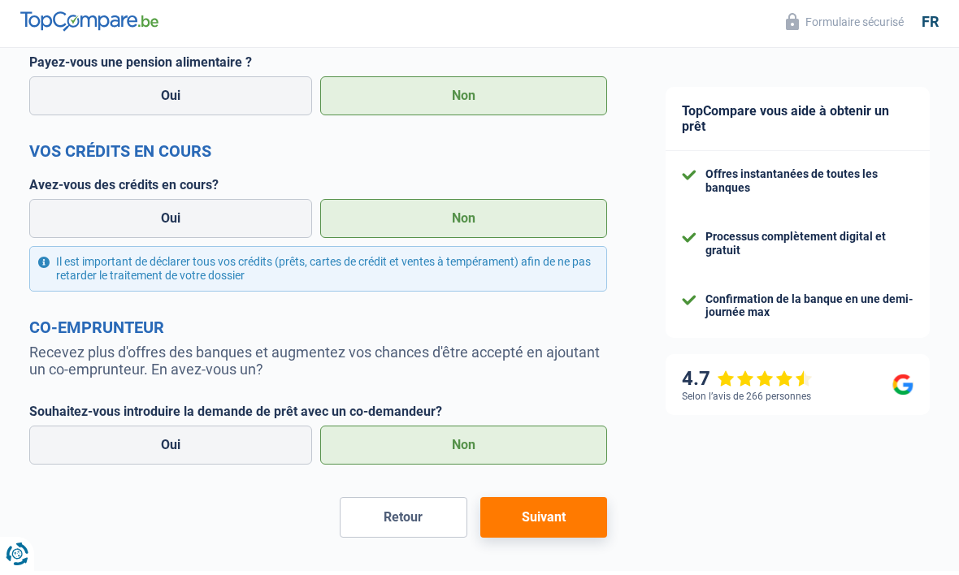
scroll to position [640, 0]
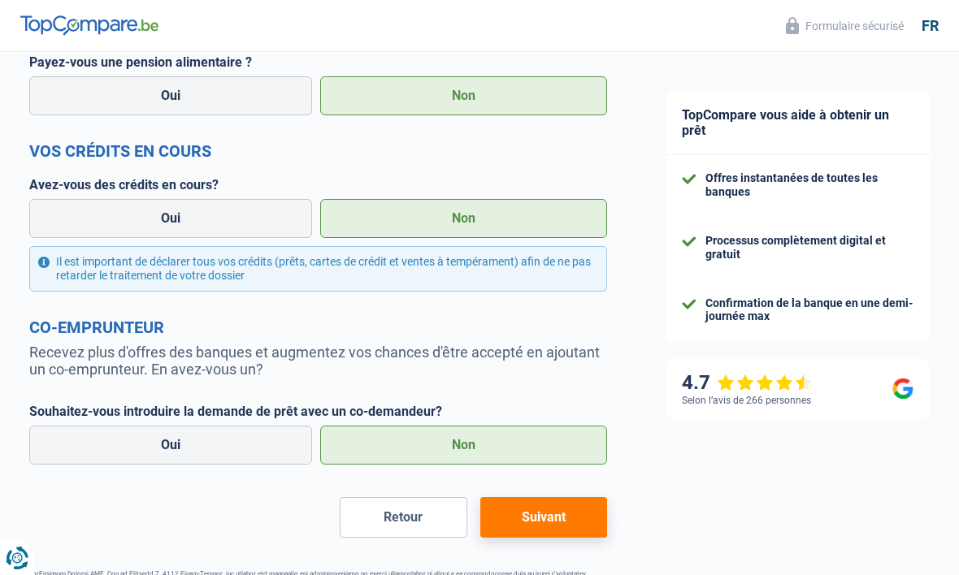
click at [546, 506] on button "Suivant" at bounding box center [543, 517] width 127 height 41
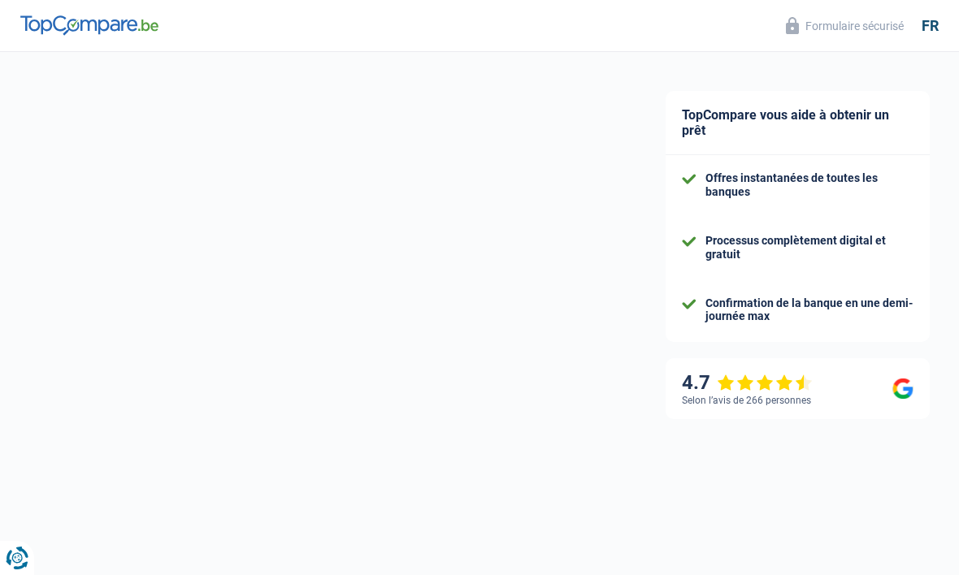
select select "42"
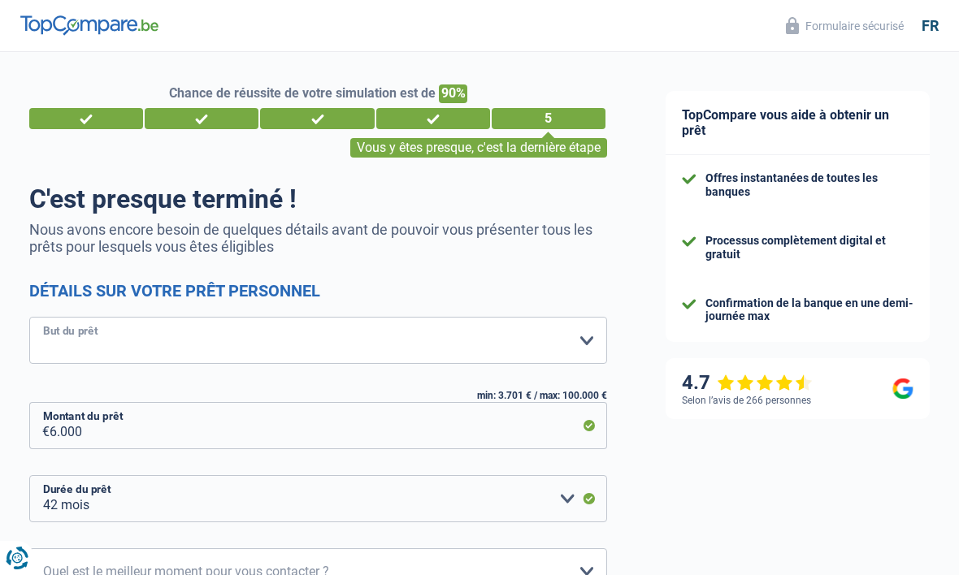
click at [338, 349] on select "Confort maison: meubles, textile, peinture, électroménager, outillage non-profe…" at bounding box center [318, 340] width 578 height 47
